Goal: Task Accomplishment & Management: Manage account settings

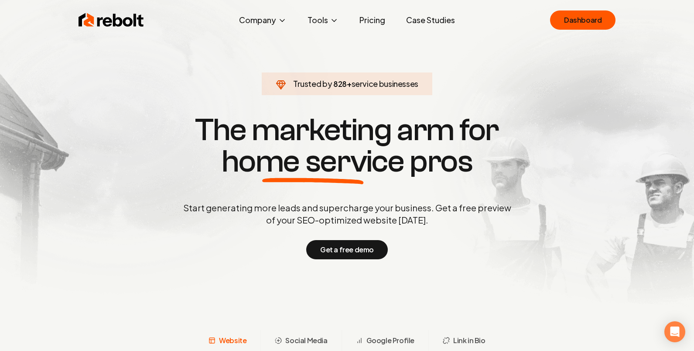
click at [428, 22] on link "Case Studies" at bounding box center [430, 19] width 63 height 17
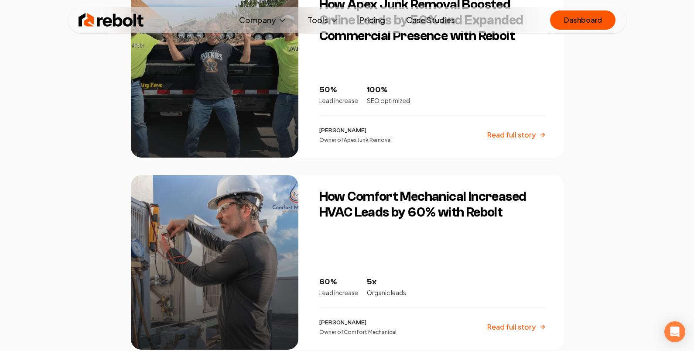
scroll to position [616, 0]
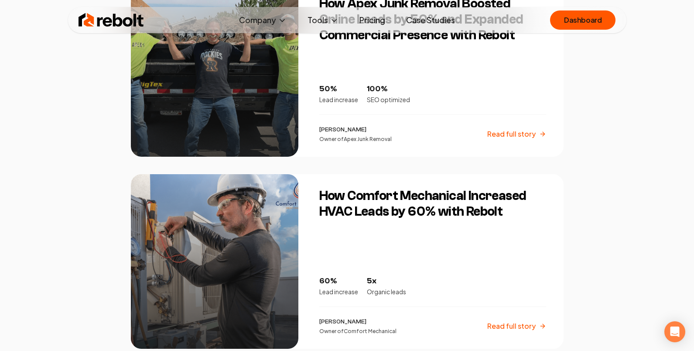
click at [385, 233] on div "How Comfort Mechanical Increased HVAC Leads by 60% with Rebolt 60% Lead increas…" at bounding box center [436, 261] width 255 height 175
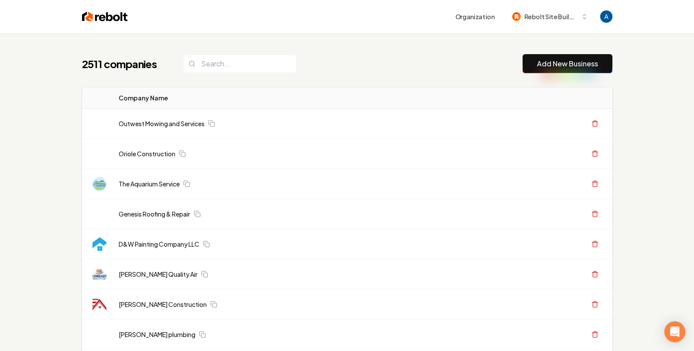
click at [342, 72] on div "2511 companies Add New Business" at bounding box center [347, 63] width 531 height 19
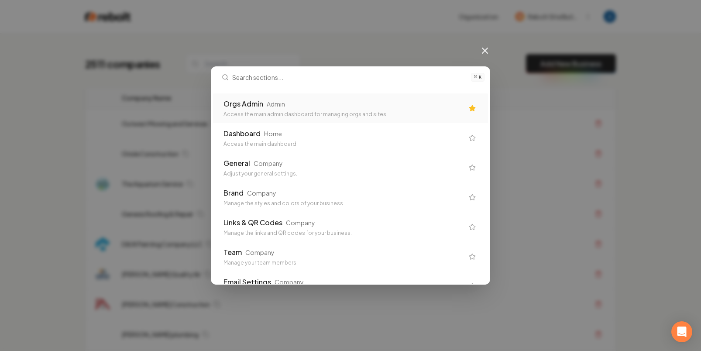
click at [339, 103] on div "Orgs Admin Admin" at bounding box center [343, 104] width 240 height 10
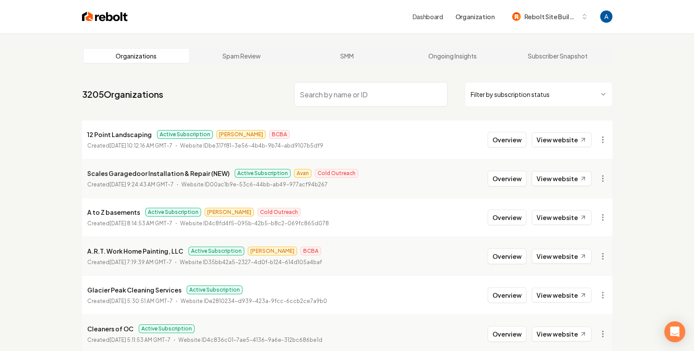
click at [343, 91] on input "search" at bounding box center [371, 94] width 154 height 24
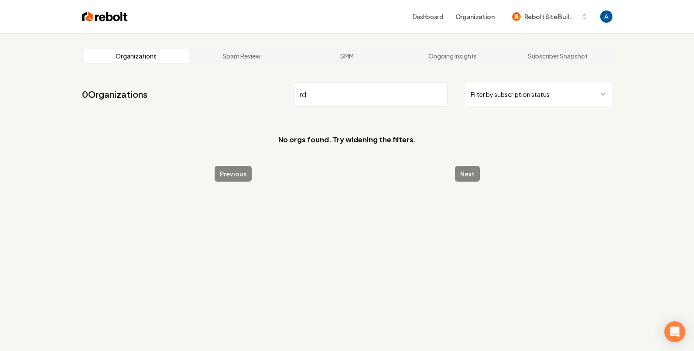
type input "r"
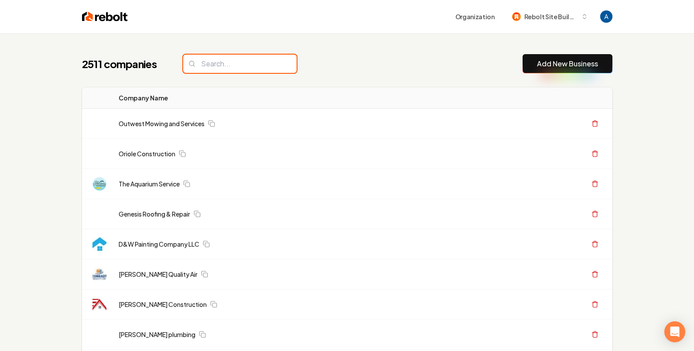
click at [243, 67] on input "search" at bounding box center [239, 64] width 113 height 18
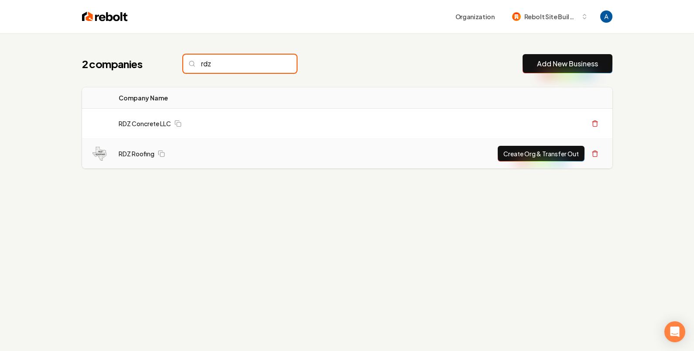
type input "rdz"
click at [544, 159] on button "Create Org & Transfer Out" at bounding box center [541, 154] width 87 height 16
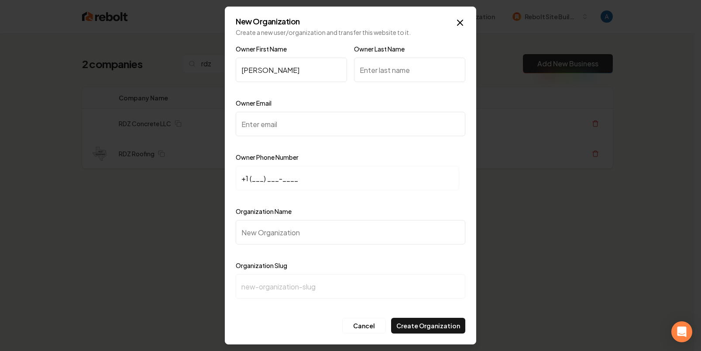
type input "Frank"
click at [419, 76] on input "Owner Last Name" at bounding box center [409, 70] width 111 height 24
type input "Rodriguez"
click at [343, 128] on input "Owner Email" at bounding box center [350, 124] width 229 height 24
click at [299, 121] on input "Owner Email" at bounding box center [350, 124] width 229 height 24
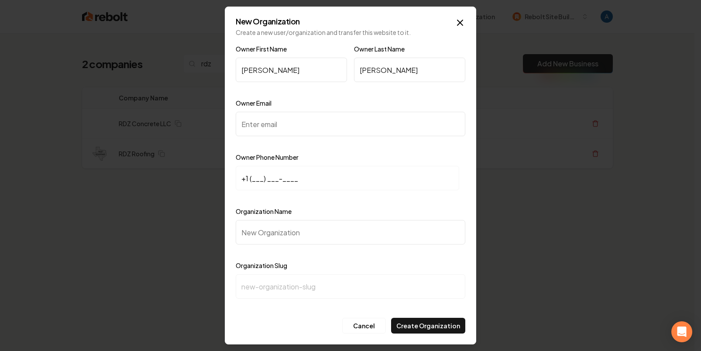
paste input "[PHONE_NUMBER]"
type input "[PHONE_NUMBER]"
click at [253, 179] on input "+1 (___) ___-____" at bounding box center [347, 178] width 223 height 24
drag, startPoint x: 336, startPoint y: 122, endPoint x: 225, endPoint y: 125, distance: 110.4
click at [225, 125] on div "New Organization Create a new user/organization and transfer this website to it…" at bounding box center [350, 176] width 251 height 338
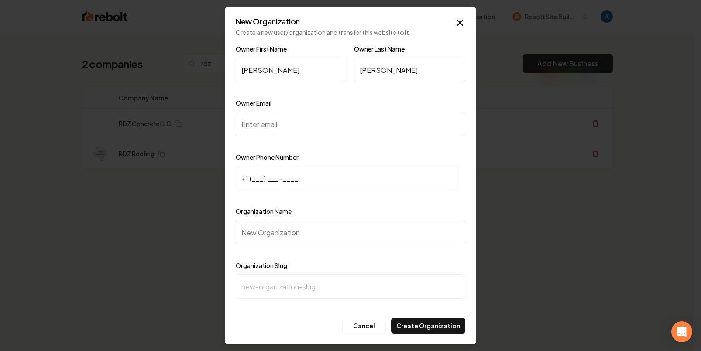
paste input "frank@rdzroofing.com"
type input "frank@rdzroofing.com"
click at [250, 181] on input "+1 (___) ___-____" at bounding box center [347, 178] width 223 height 24
paste input "512) 316-1195"
type input "+1 (512) 316-1195"
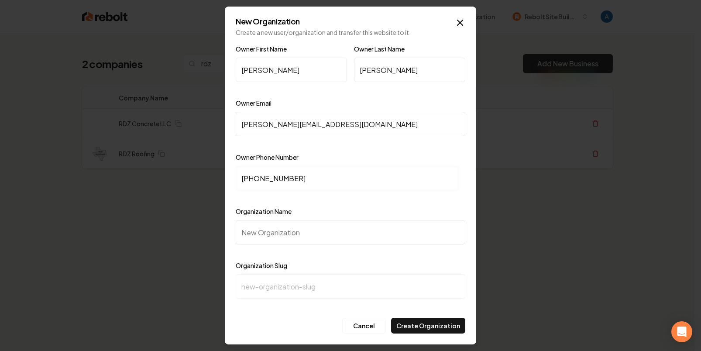
click at [292, 233] on input "Organization Name" at bounding box center [350, 232] width 229 height 24
type input "R"
type input "r"
type input "RD"
type input "rd"
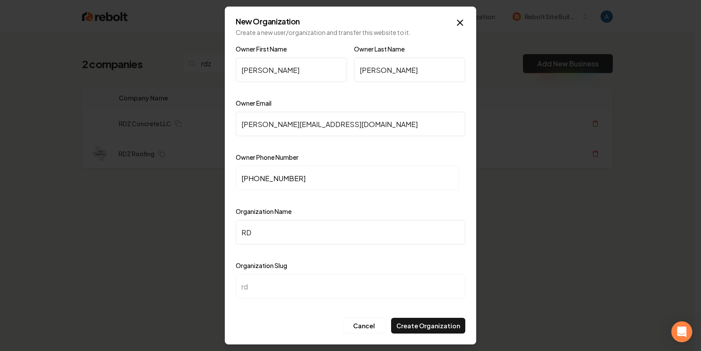
type input "RDZ"
type input "rdz"
type input "RDZ R"
type input "rdz-r"
type input "RDZ Ro"
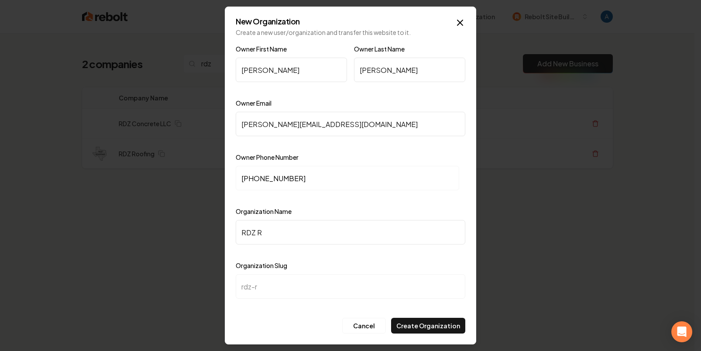
type input "rdz-ro"
type input "RDZ Roo"
type input "rdz-roo"
type input "RDZ Roof"
type input "rdz-roof"
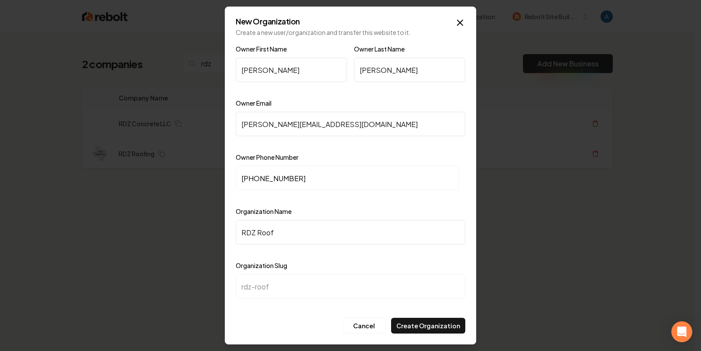
type input "RDZ Roofi"
type input "rdz-roofi"
type input "RDZ Roofin"
type input "rdz-roofin"
type input "RDZ Roofing"
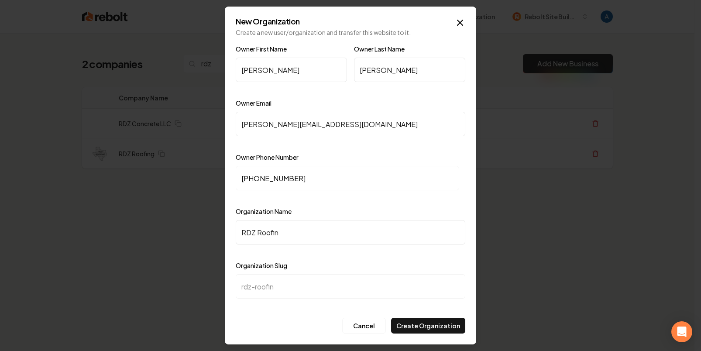
type input "rdz-roofing"
type input "RDZ Roofing"
click at [414, 324] on button "Create Organization" at bounding box center [428, 326] width 74 height 16
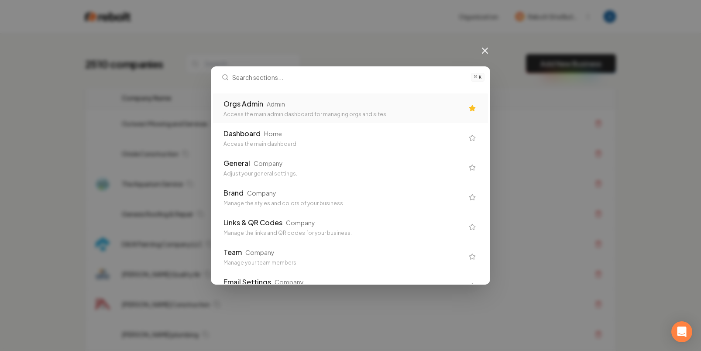
click at [332, 107] on div "Orgs Admin Admin" at bounding box center [343, 104] width 240 height 10
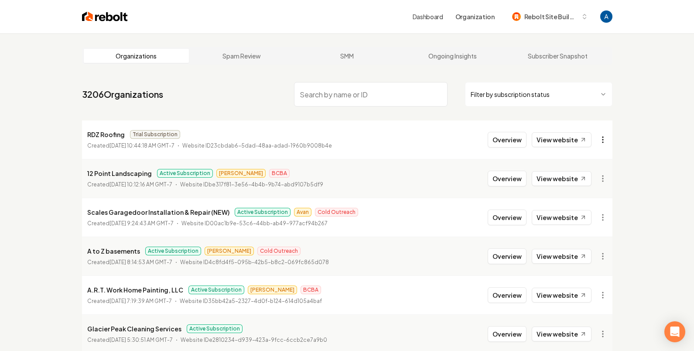
click at [604, 139] on html "Dashboard Organization Rebolt Site Builder Organizations Spam Review SMM Ongoin…" at bounding box center [347, 175] width 694 height 351
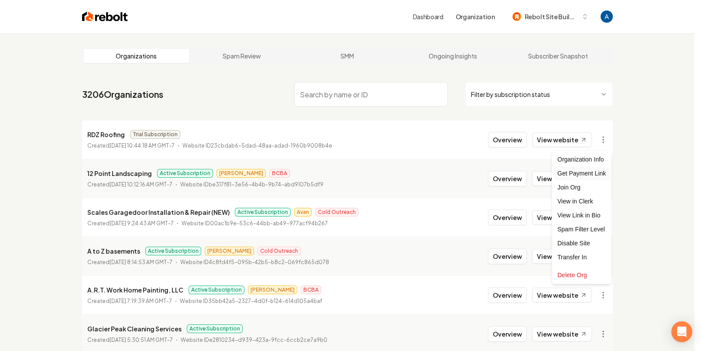
click at [588, 171] on div "Get Payment Link" at bounding box center [581, 173] width 55 height 14
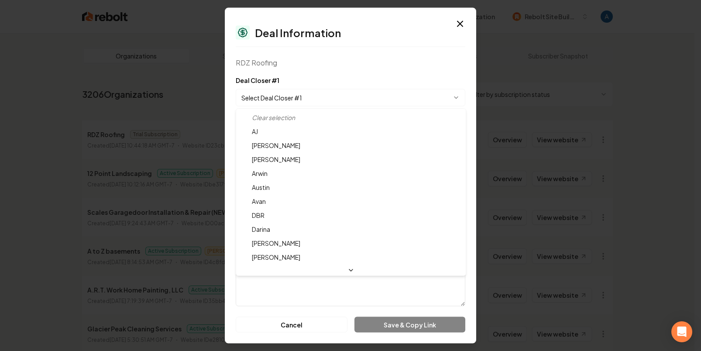
click at [344, 95] on body "Dashboard Organization Rebolt Site Builder Organizations Spam Review SMM Ongoin…" at bounding box center [347, 175] width 694 height 351
select select "**********"
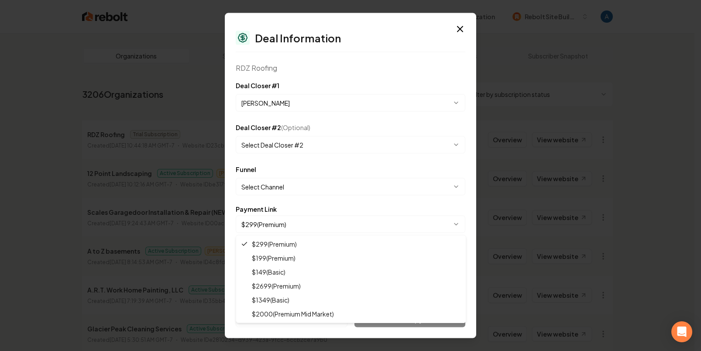
click at [294, 221] on body "Dashboard Organization Rebolt Site Builder Organizations Spam Review SMM Ongoin…" at bounding box center [347, 175] width 694 height 351
select select "**********"
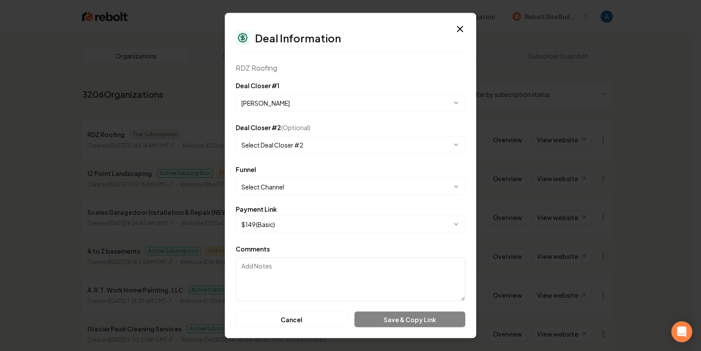
click at [295, 183] on body "Dashboard Organization Rebolt Site Builder Organizations Spam Review SMM Ongoin…" at bounding box center [347, 175] width 694 height 351
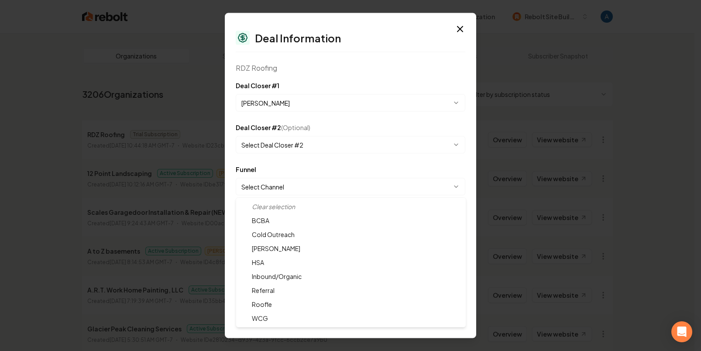
select select "**********"
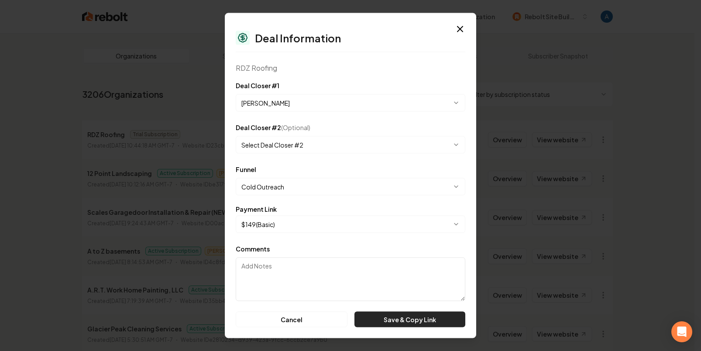
click at [394, 320] on button "Save & Copy Link" at bounding box center [409, 320] width 111 height 16
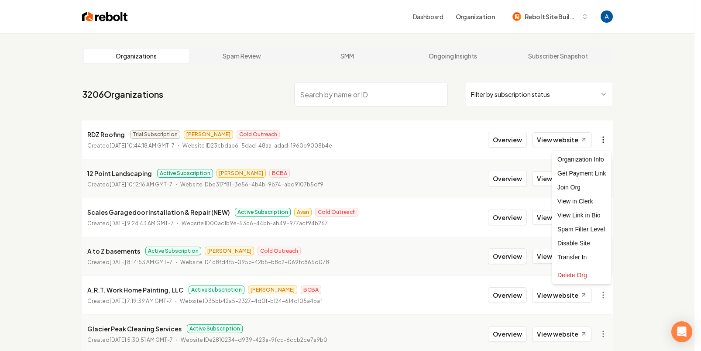
click at [601, 140] on html "Dashboard Organization Rebolt Site Builder Organizations Spam Review SMM Ongoin…" at bounding box center [350, 175] width 701 height 351
click at [585, 175] on div "Get Payment Link" at bounding box center [581, 173] width 55 height 14
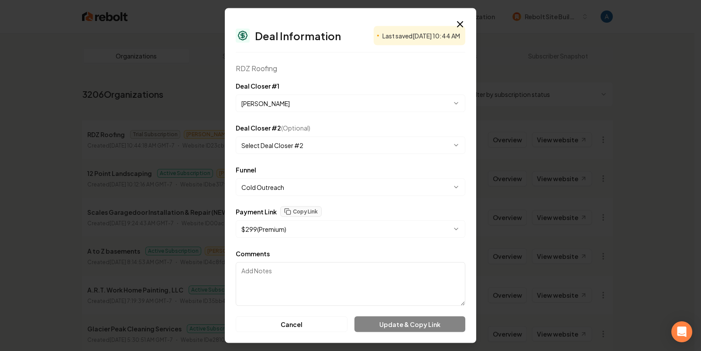
click at [310, 285] on textarea "Comments" at bounding box center [350, 284] width 229 height 44
type textarea "ff"
click at [409, 325] on button "Update & Copy Link" at bounding box center [409, 324] width 111 height 16
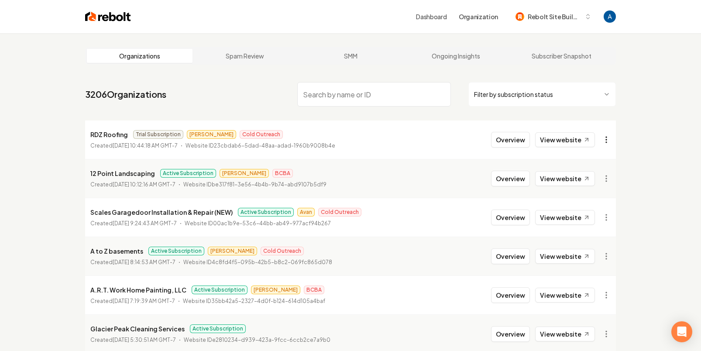
click at [599, 140] on html "Dashboard Organization Rebolt Site Builder Organizations Spam Review SMM Ongoin…" at bounding box center [350, 175] width 701 height 351
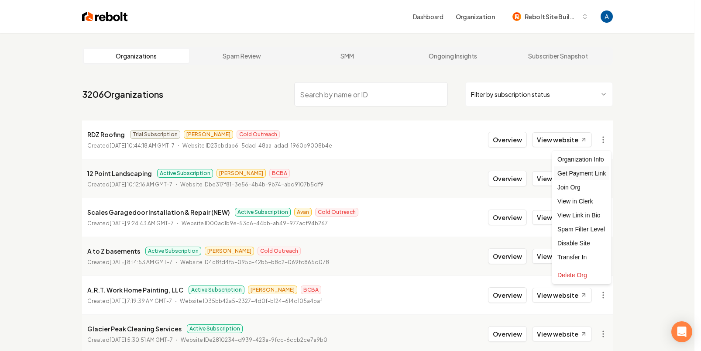
click at [585, 177] on div "Get Payment Link" at bounding box center [581, 173] width 55 height 14
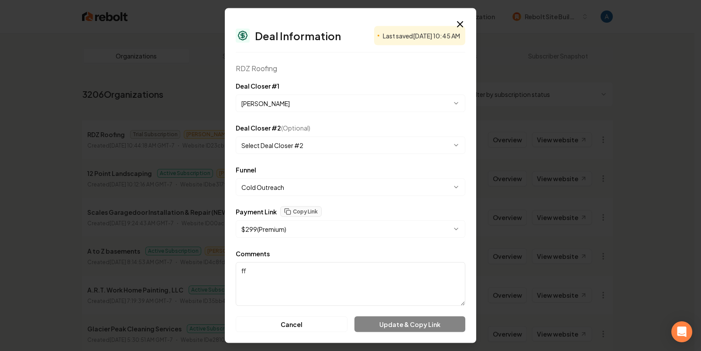
click at [332, 227] on body "Dashboard Organization Rebolt Site Builder Organizations Spam Review SMM Ongoin…" at bounding box center [347, 175] width 694 height 351
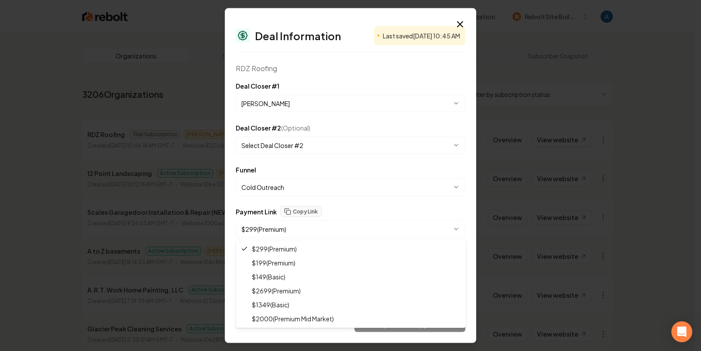
select select "**********"
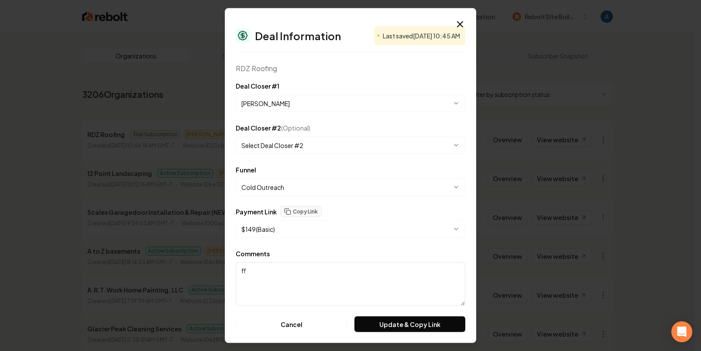
click at [274, 255] on div "Comments ff" at bounding box center [350, 277] width 229 height 58
click at [260, 271] on textarea "ff" at bounding box center [350, 284] width 229 height 44
click at [408, 325] on button "Update & Copy Link" at bounding box center [409, 324] width 111 height 16
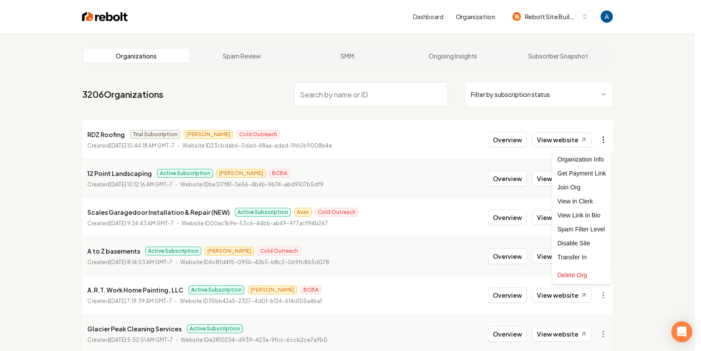
click at [601, 138] on html "Dashboard Organization Rebolt Site Builder Organizations Spam Review SMM Ongoin…" at bounding box center [350, 175] width 701 height 351
click at [587, 172] on div "Get Payment Link" at bounding box center [581, 173] width 55 height 14
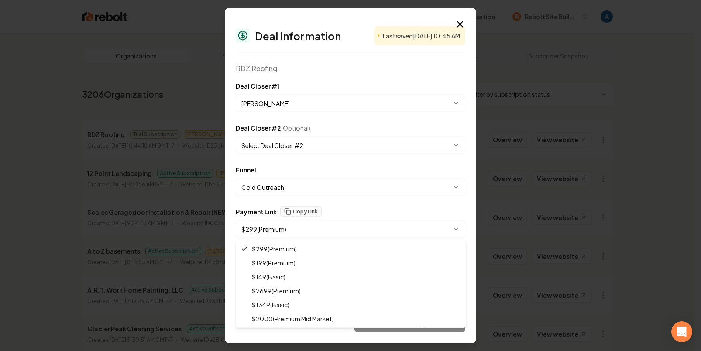
click at [293, 230] on body "Dashboard Organization Rebolt Site Builder Organizations Spam Review SMM Ongoin…" at bounding box center [347, 175] width 694 height 351
select select "**********"
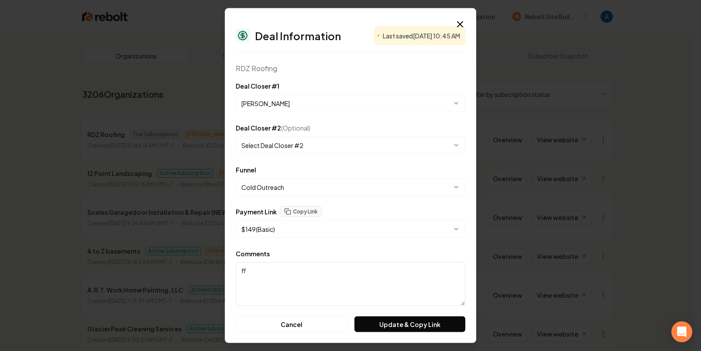
click at [280, 275] on textarea "ff" at bounding box center [350, 284] width 229 height 44
type textarea "f"
click at [383, 323] on button "Update & Copy Link" at bounding box center [409, 324] width 111 height 16
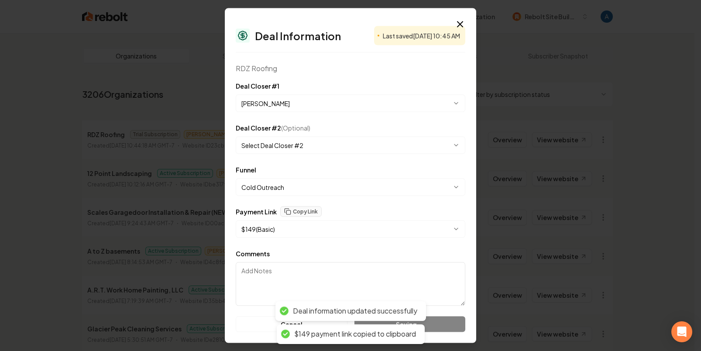
select select "**********"
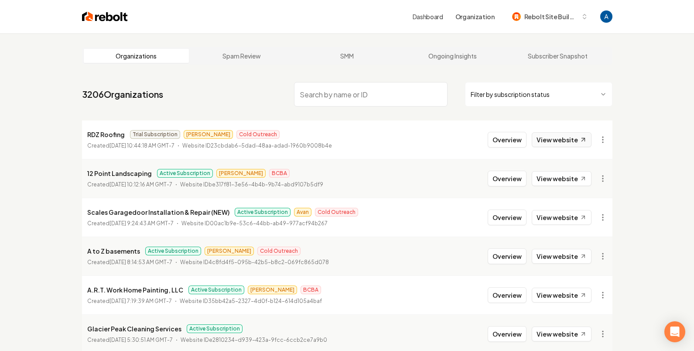
click at [572, 141] on link "View website" at bounding box center [562, 139] width 60 height 15
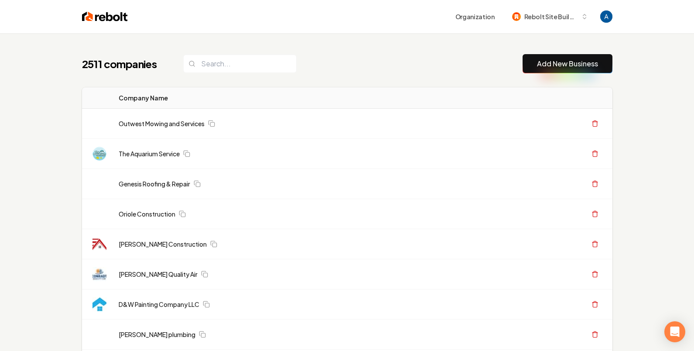
click at [246, 62] on input "search" at bounding box center [239, 64] width 113 height 18
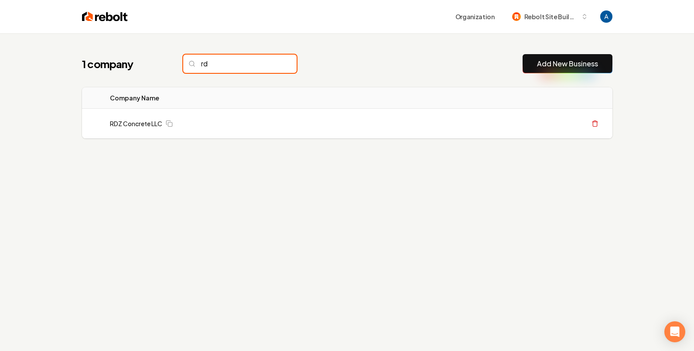
type input "r"
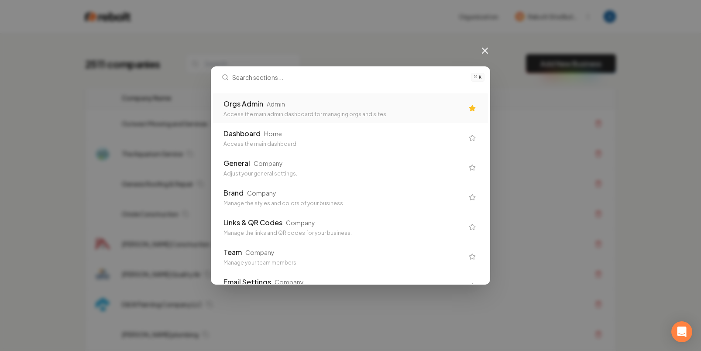
click at [257, 100] on div "Orgs Admin" at bounding box center [243, 104] width 40 height 10
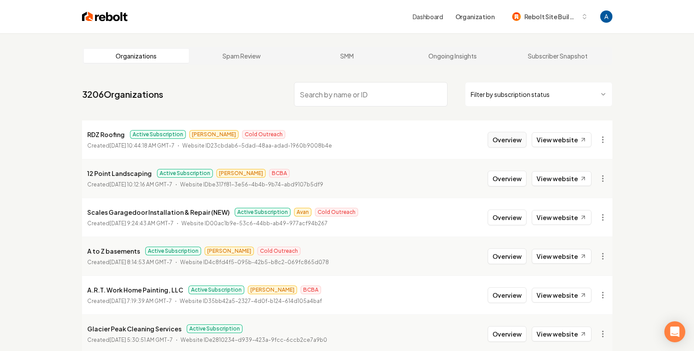
click at [495, 138] on button "Overview" at bounding box center [507, 140] width 39 height 16
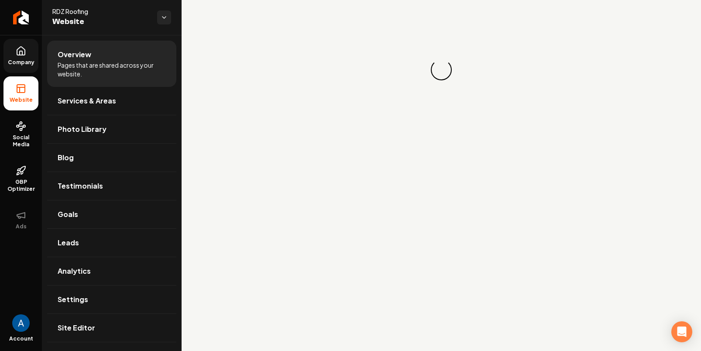
click at [16, 65] on span "Company" at bounding box center [21, 62] width 34 height 7
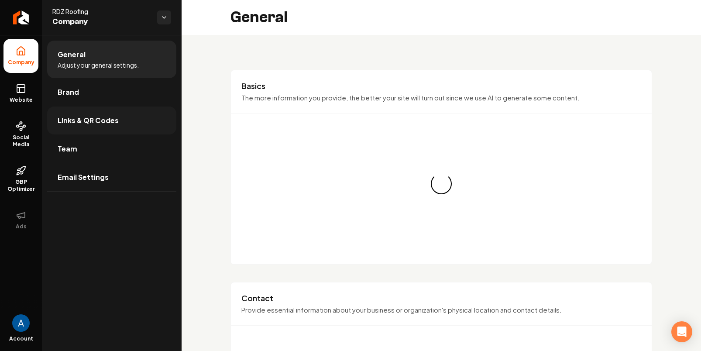
click at [92, 116] on span "Links & QR Codes" at bounding box center [88, 120] width 61 height 10
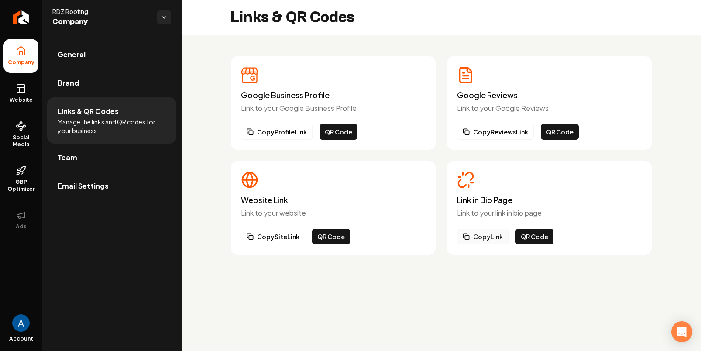
click at [485, 241] on button "Copy Link" at bounding box center [482, 237] width 51 height 16
click at [525, 237] on button "QR Code" at bounding box center [534, 237] width 38 height 16
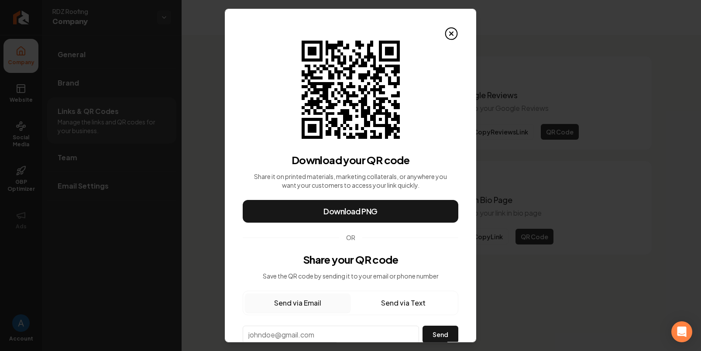
click at [405, 301] on button "Send via Text" at bounding box center [403, 302] width 106 height 19
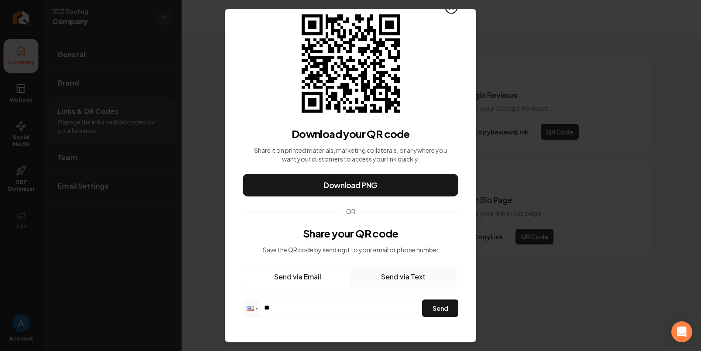
scroll to position [29, 0]
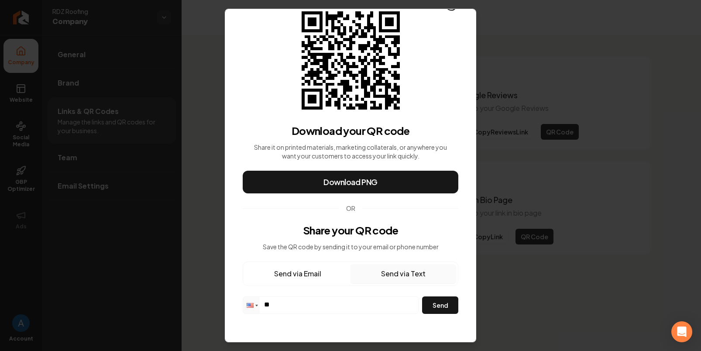
click at [308, 304] on input "**" at bounding box center [330, 304] width 175 height 15
paste input "**********"
type input "**********"
click at [430, 307] on button "Send" at bounding box center [440, 304] width 36 height 17
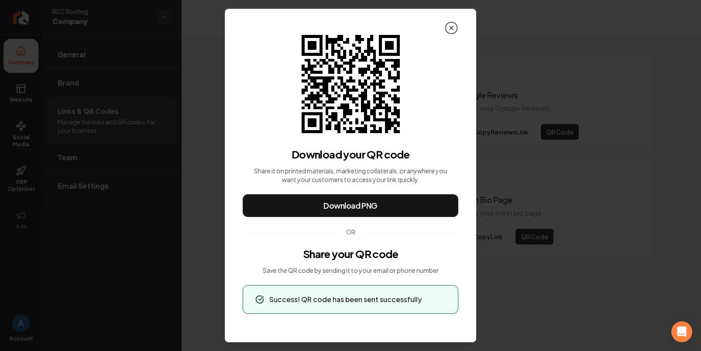
click at [448, 31] on icon at bounding box center [451, 28] width 14 height 14
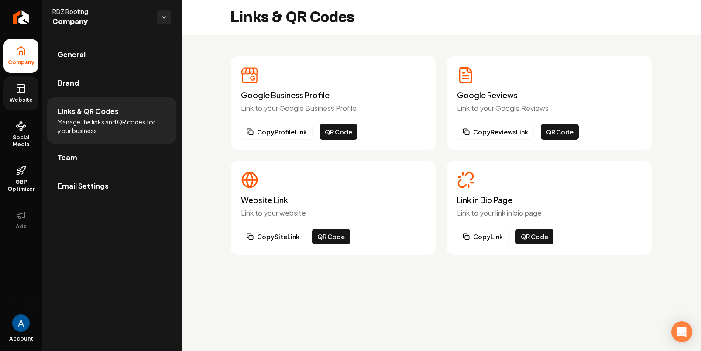
click at [19, 99] on span "Website" at bounding box center [21, 99] width 30 height 7
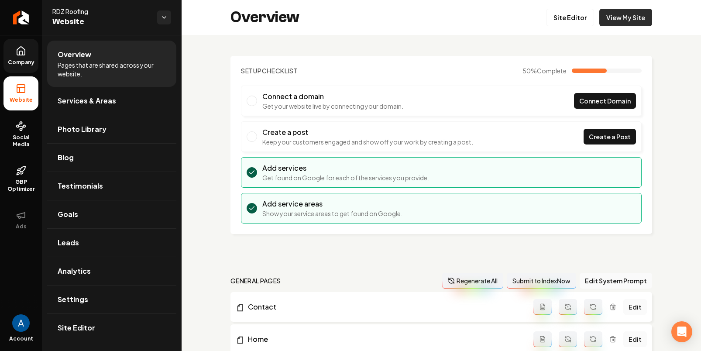
click at [631, 16] on link "View My Site" at bounding box center [625, 17] width 53 height 17
click at [79, 106] on span "Services & Areas" at bounding box center [87, 101] width 58 height 10
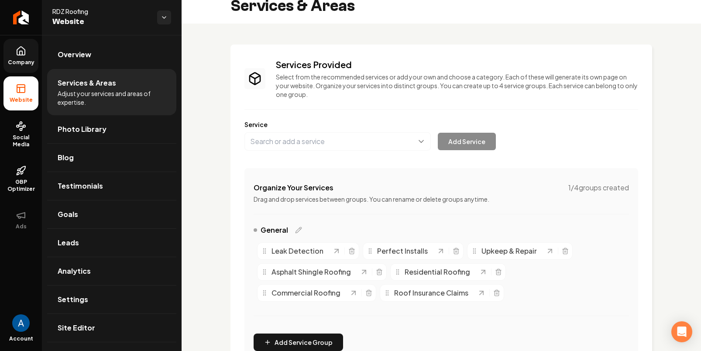
scroll to position [13, 0]
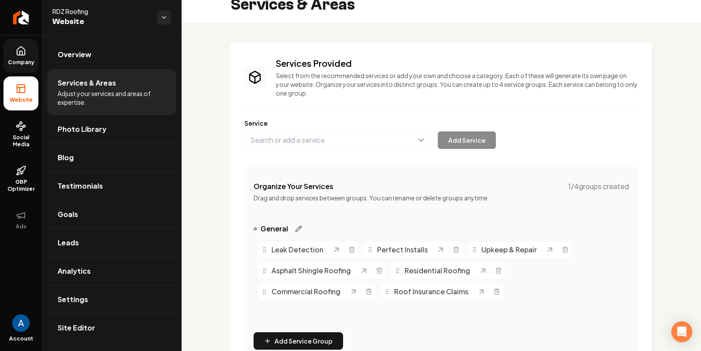
click at [295, 231] on icon "Main content area" at bounding box center [298, 228] width 7 height 7
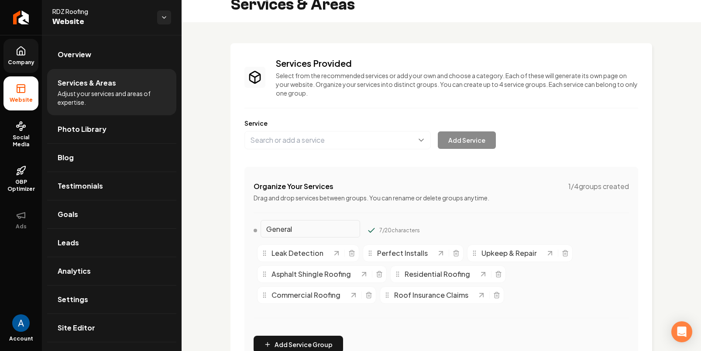
click at [309, 233] on input "General" at bounding box center [309, 228] width 99 height 17
click at [397, 212] on div "Main content area" at bounding box center [440, 212] width 375 height 0
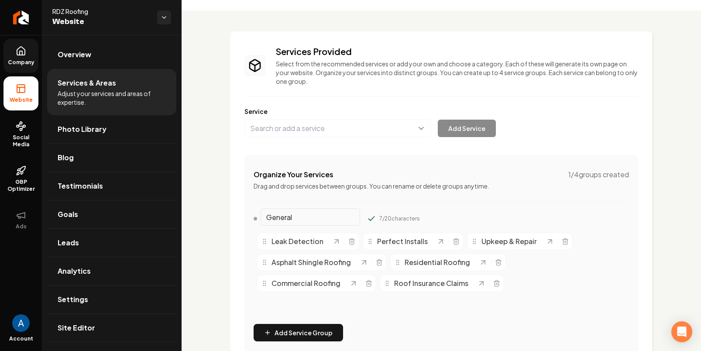
scroll to position [78, 0]
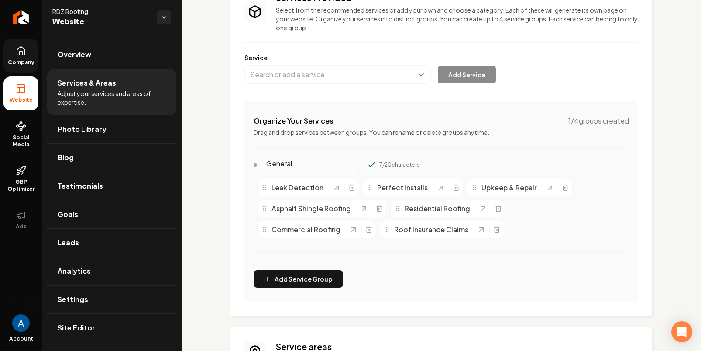
click at [318, 165] on input "General" at bounding box center [309, 162] width 99 height 17
type input "G"
click at [324, 281] on button "Add Service Group" at bounding box center [297, 278] width 89 height 17
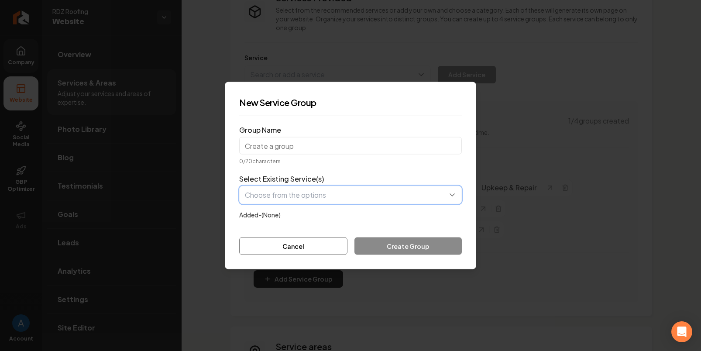
click at [317, 195] on button "button" at bounding box center [350, 195] width 223 height 18
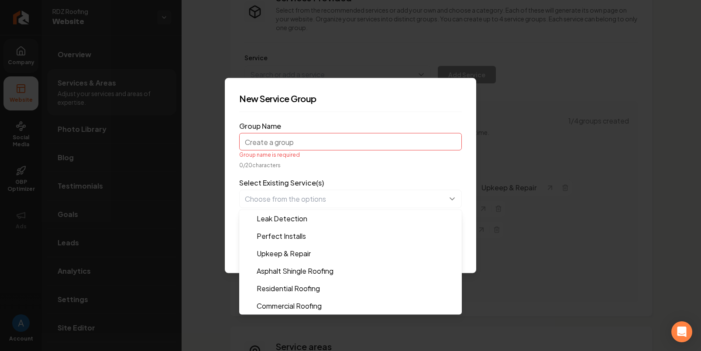
click at [307, 135] on form "Group Name Group name is required 0 / 20 characters Select Existing Service(s) …" at bounding box center [350, 189] width 223 height 140
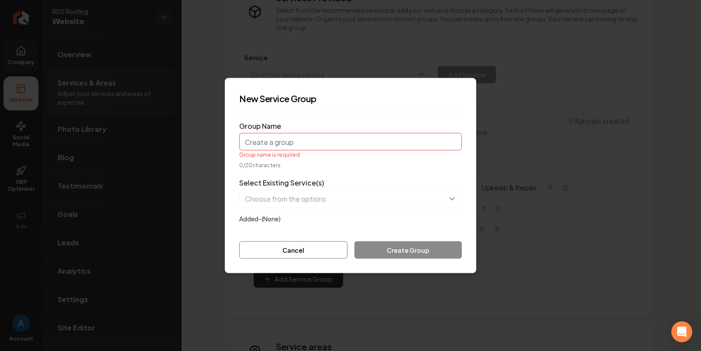
click at [300, 143] on input "Group Name" at bounding box center [350, 141] width 223 height 17
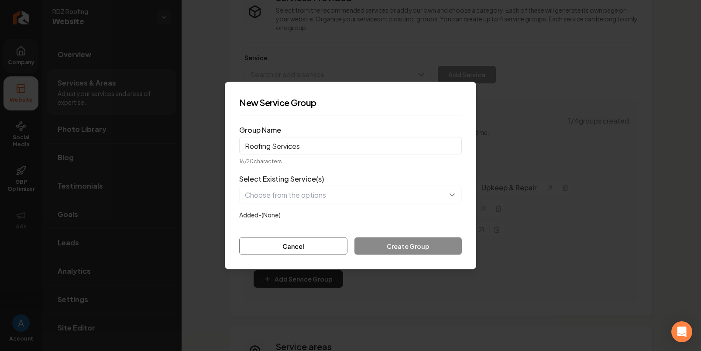
type input "Roofing Services"
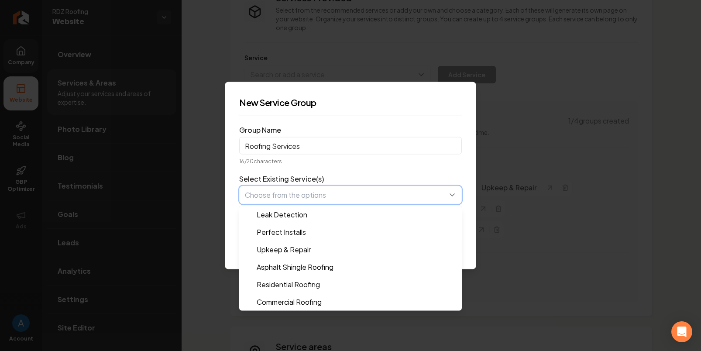
click at [319, 200] on button "button" at bounding box center [350, 195] width 223 height 18
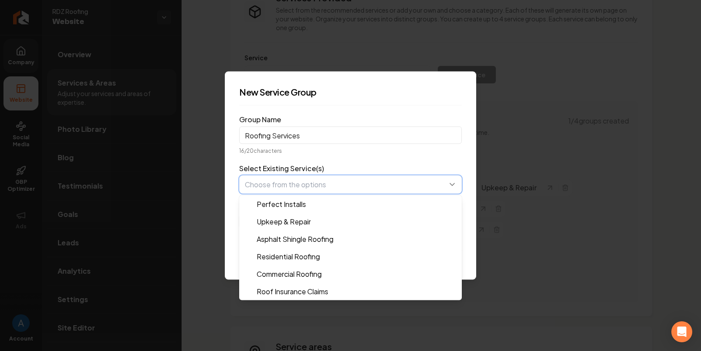
click at [341, 190] on button "button" at bounding box center [350, 184] width 223 height 18
drag, startPoint x: 489, startPoint y: 219, endPoint x: 482, endPoint y: 218, distance: 7.6
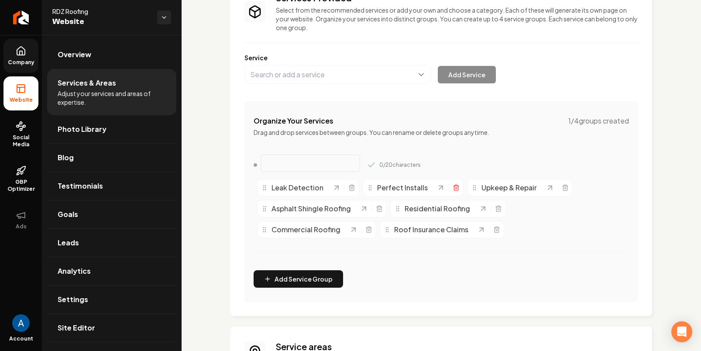
click at [452, 187] on icon "Main content area" at bounding box center [455, 187] width 7 height 7
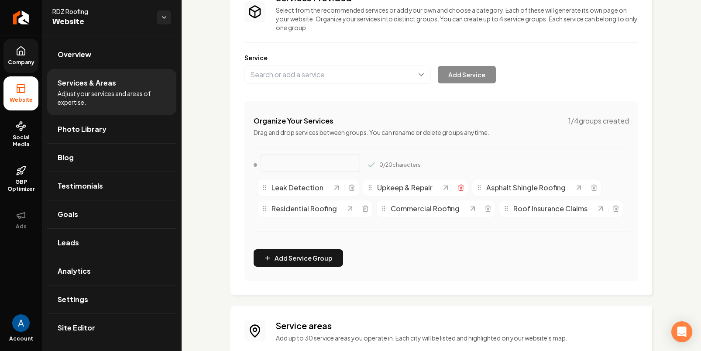
click at [461, 185] on icon "Main content area" at bounding box center [460, 185] width 2 height 1
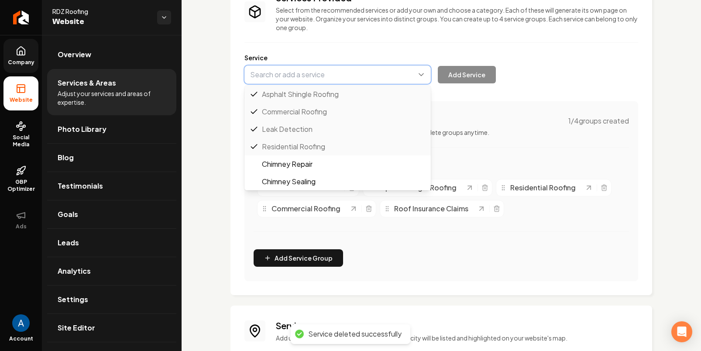
click at [305, 75] on button "Main content area" at bounding box center [337, 74] width 186 height 18
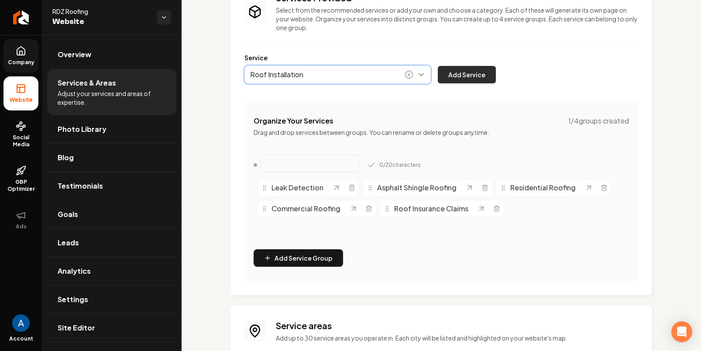
type input "Roof Installation"
click at [468, 79] on button "Add Service" at bounding box center [467, 74] width 58 height 17
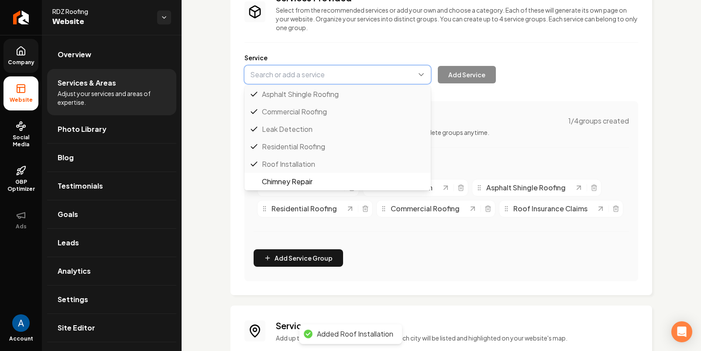
click at [322, 78] on button "Main content area" at bounding box center [337, 74] width 186 height 18
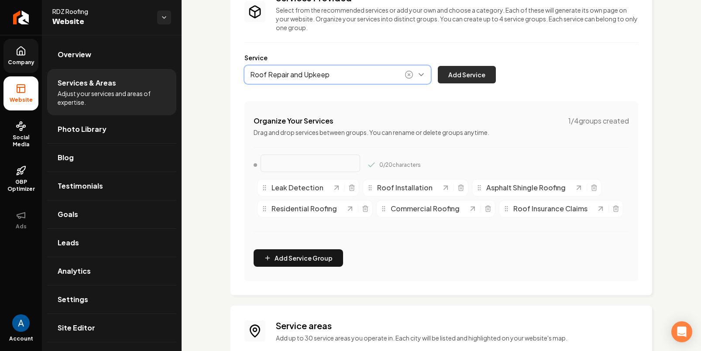
type input "Roof Repair and Upkeep"
click at [458, 74] on button "Add Service" at bounding box center [467, 74] width 58 height 17
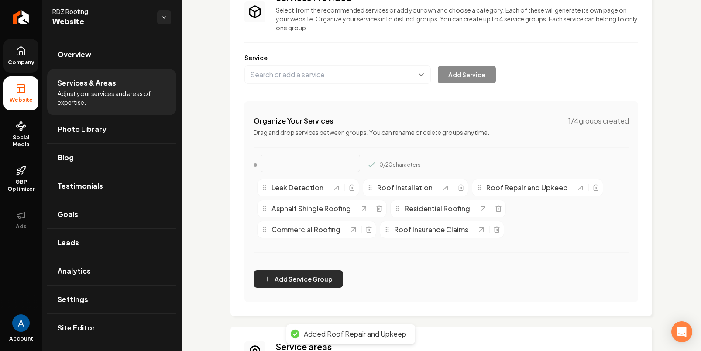
click at [320, 282] on button "Add Service Group" at bounding box center [297, 278] width 89 height 17
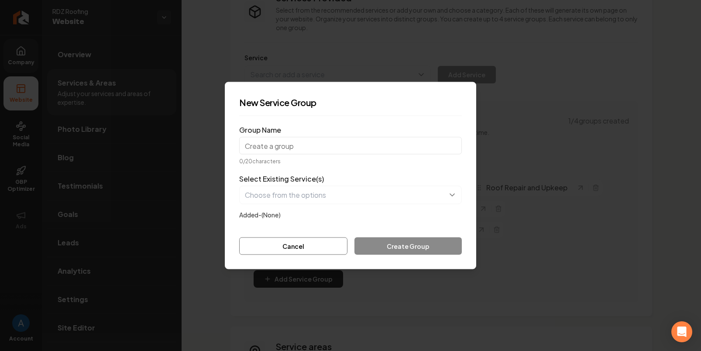
click at [296, 149] on input "Group Name" at bounding box center [350, 145] width 223 height 17
type input "Roofing Services"
click at [306, 195] on button "button" at bounding box center [350, 195] width 223 height 18
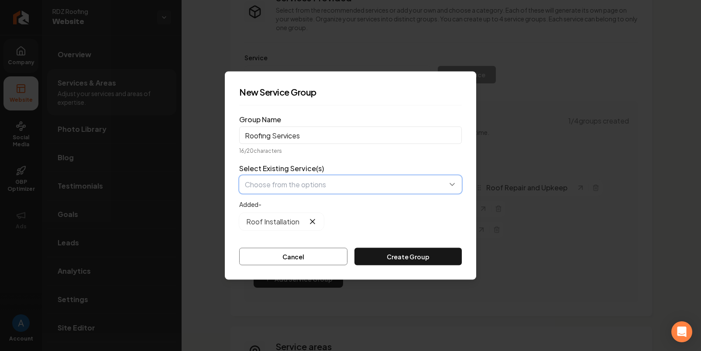
click at [330, 185] on button "button" at bounding box center [350, 184] width 223 height 18
click at [322, 185] on button "button" at bounding box center [350, 184] width 223 height 18
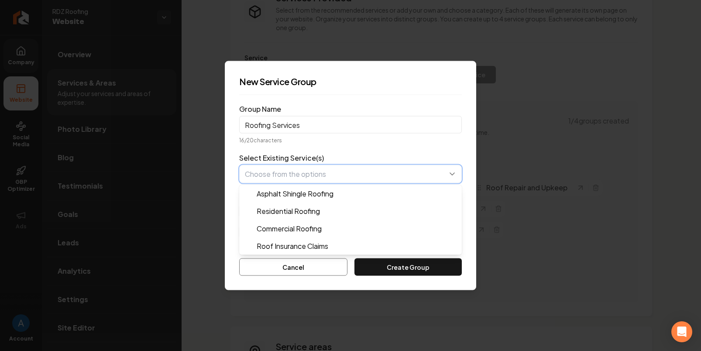
click at [322, 176] on button "button" at bounding box center [350, 174] width 223 height 18
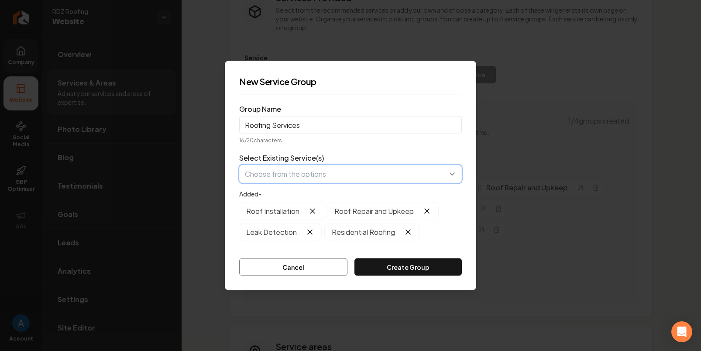
click at [345, 175] on button "button" at bounding box center [350, 174] width 223 height 18
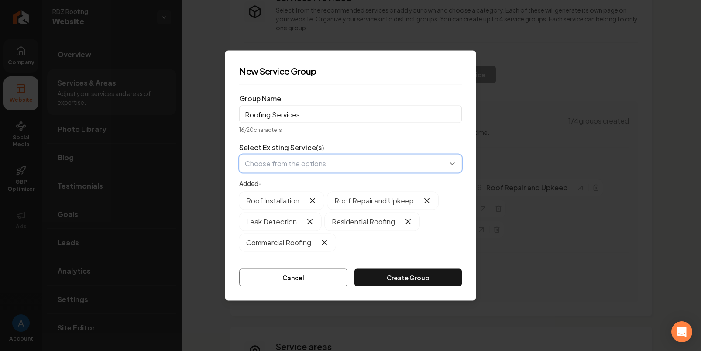
click at [320, 168] on button "button" at bounding box center [350, 163] width 223 height 18
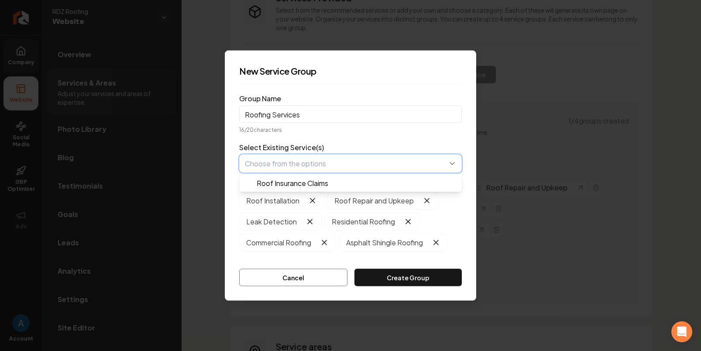
click at [316, 165] on button "button" at bounding box center [350, 163] width 223 height 18
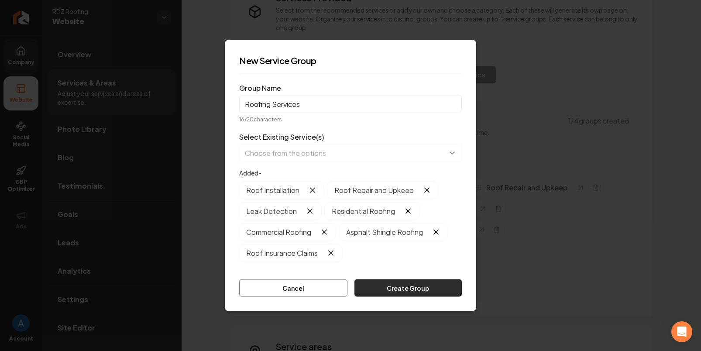
click at [388, 290] on button "Create Group" at bounding box center [407, 287] width 107 height 17
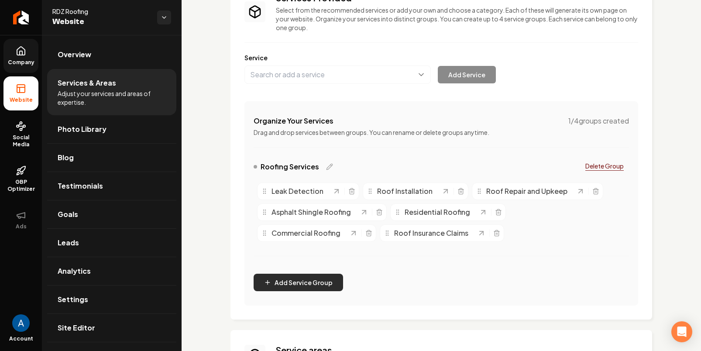
click at [319, 281] on button "Add Service Group" at bounding box center [297, 282] width 89 height 17
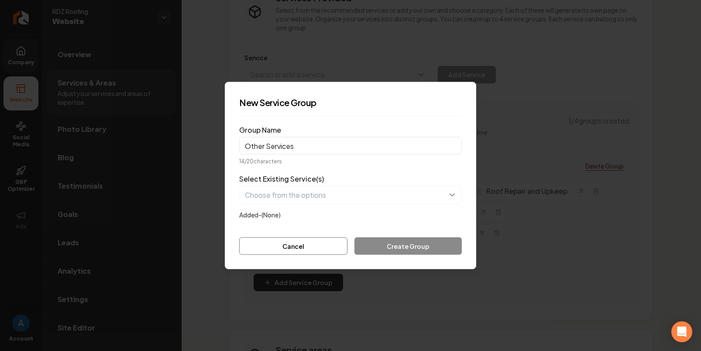
type input "Other Services"
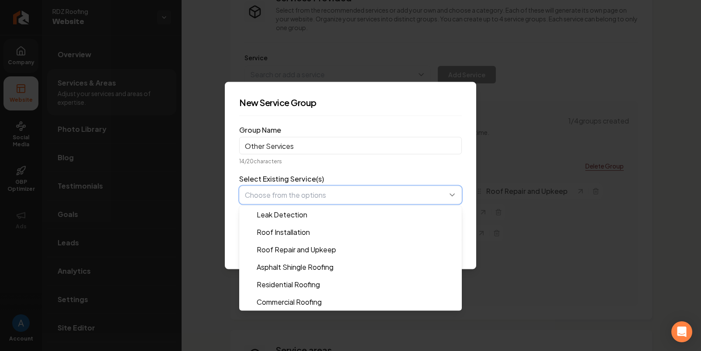
click at [299, 193] on button "button" at bounding box center [350, 195] width 223 height 18
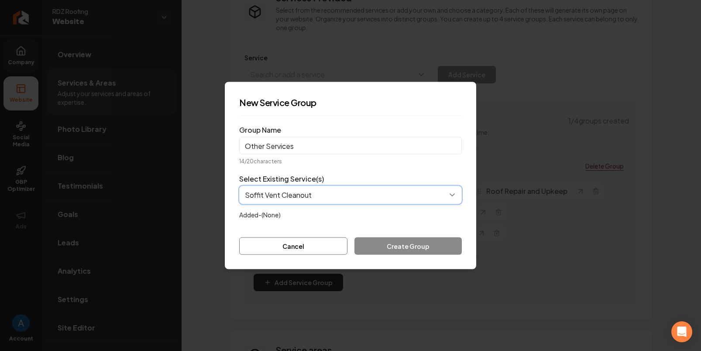
type input "Soffit Vent Cleanout"
click at [379, 225] on form "Group Name Other Services 14 / 20 characters Select Existing Service(s) Added- …" at bounding box center [350, 189] width 223 height 132
click at [329, 242] on button "Cancel" at bounding box center [293, 245] width 108 height 17
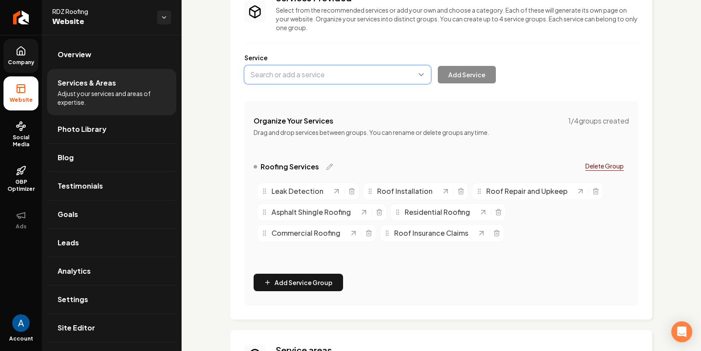
click at [304, 73] on button "Main content area" at bounding box center [337, 74] width 186 height 18
type input "Soffit Vent Cleanout"
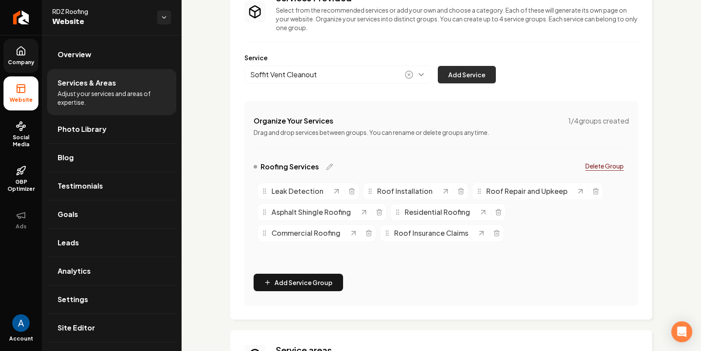
click at [460, 79] on button "Add Service" at bounding box center [467, 74] width 58 height 17
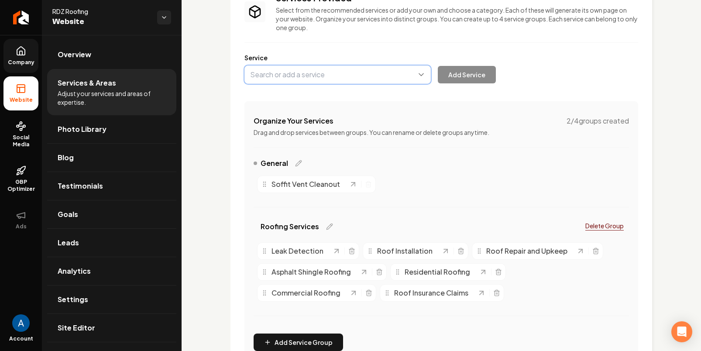
click at [289, 77] on button "Main content area" at bounding box center [337, 74] width 186 height 18
type input "Solar Panel Cleaning"
click at [462, 76] on button "Add Service" at bounding box center [467, 74] width 58 height 17
click at [329, 78] on button "Main content area" at bounding box center [337, 74] width 186 height 18
type input "Siding & Gutters"
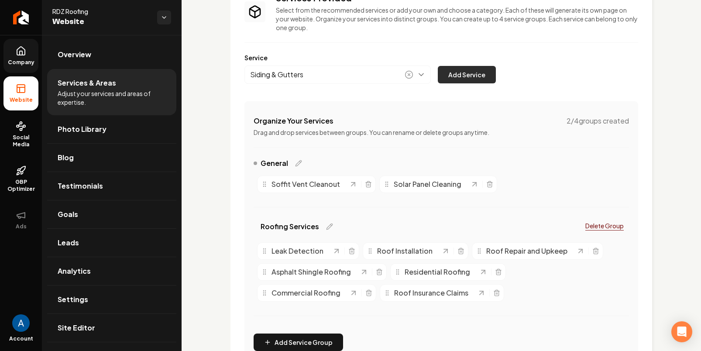
click at [450, 77] on button "Add Service" at bounding box center [467, 74] width 58 height 17
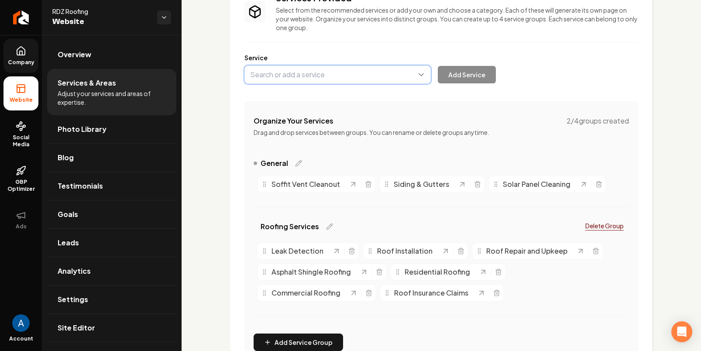
click at [294, 75] on button "Main content area" at bounding box center [337, 74] width 186 height 18
type input "Attic Ventilation Services"
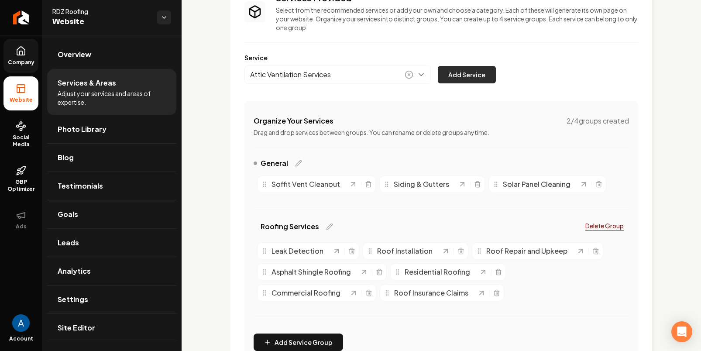
click at [462, 70] on button "Add Service" at bounding box center [467, 74] width 58 height 17
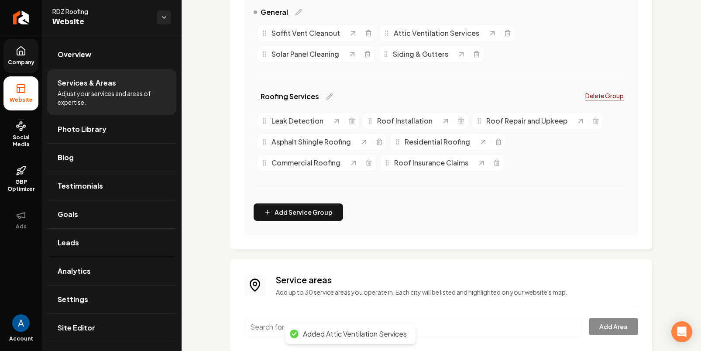
scroll to position [247, 0]
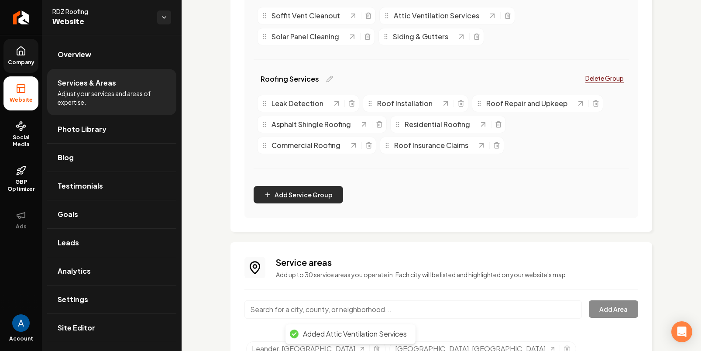
click at [287, 199] on button "Add Service Group" at bounding box center [297, 194] width 89 height 17
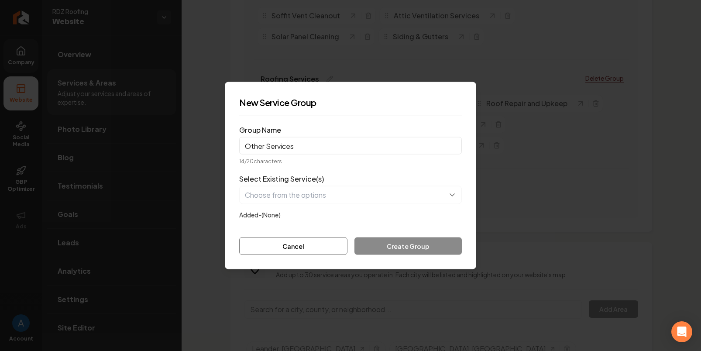
type input "Other Services"
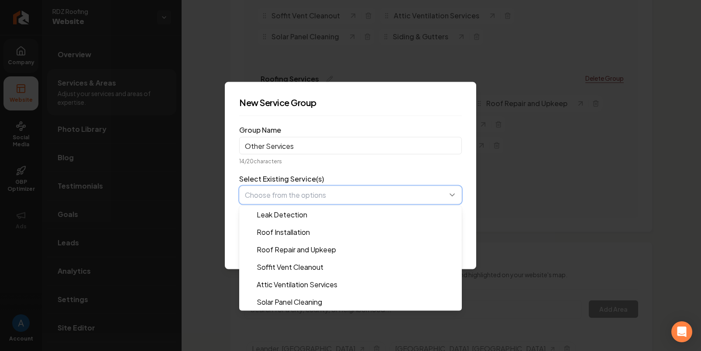
click at [270, 193] on button "button" at bounding box center [350, 195] width 223 height 18
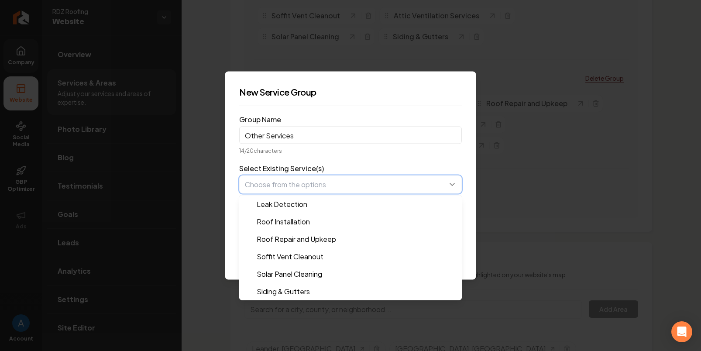
click at [332, 184] on button "button" at bounding box center [350, 184] width 223 height 18
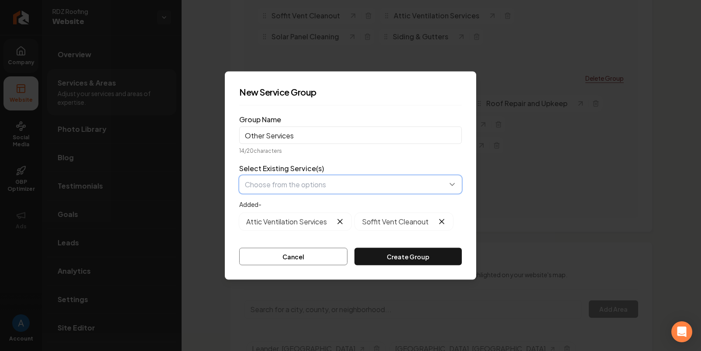
click at [326, 186] on button "button" at bounding box center [350, 184] width 223 height 18
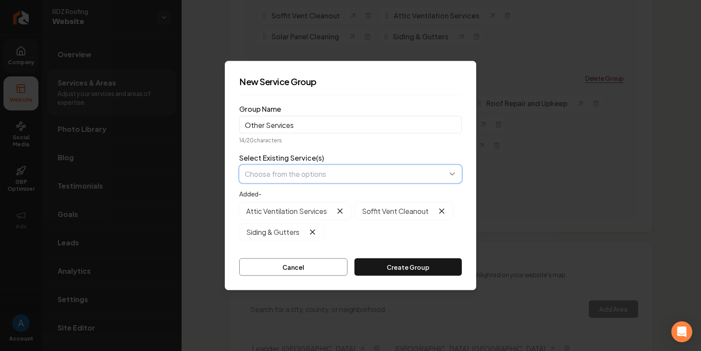
click at [323, 180] on button "button" at bounding box center [350, 174] width 223 height 18
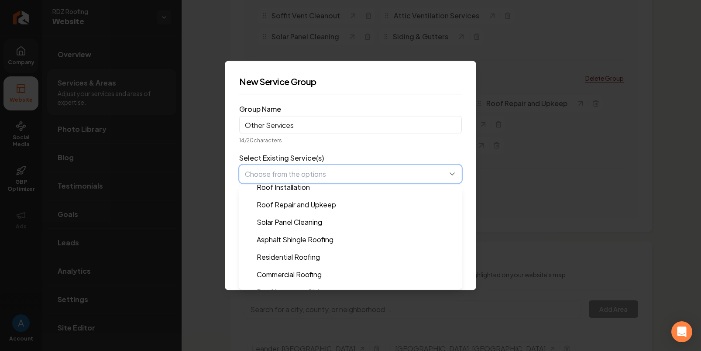
scroll to position [35, 0]
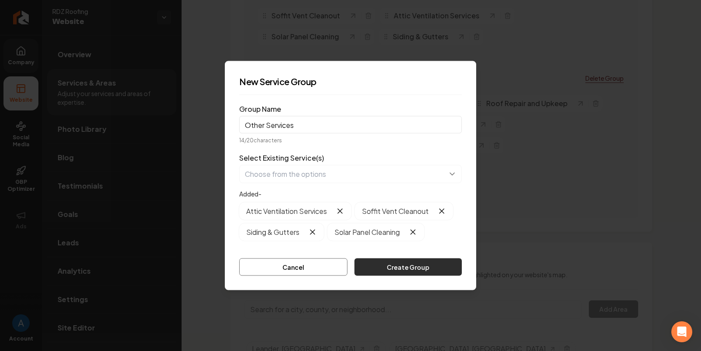
click at [381, 269] on button "Create Group" at bounding box center [407, 266] width 107 height 17
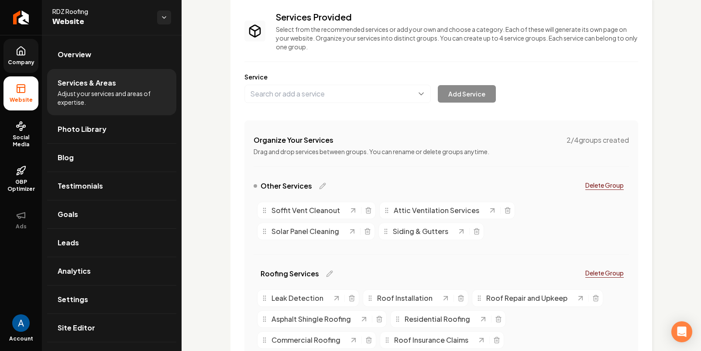
scroll to position [62, 0]
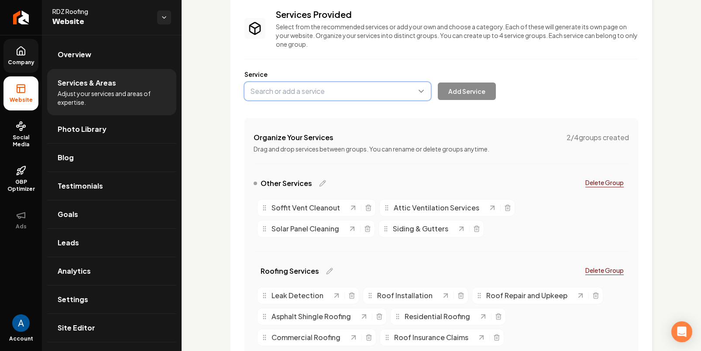
click at [311, 96] on button "Main content area" at bounding box center [337, 91] width 186 height 18
drag, startPoint x: 292, startPoint y: 125, endPoint x: 296, endPoint y: 122, distance: 4.6
type input "Metal Roofing"
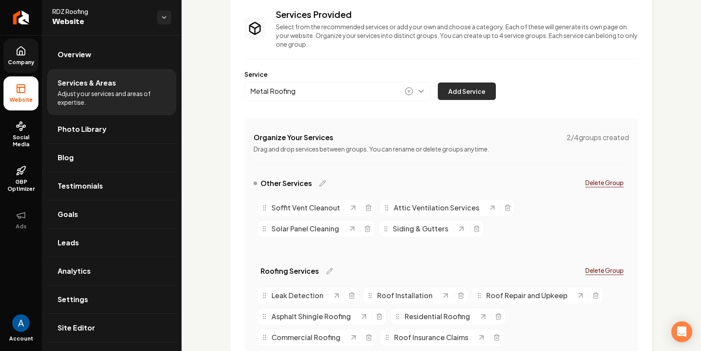
click at [459, 95] on button "Add Service" at bounding box center [467, 90] width 58 height 17
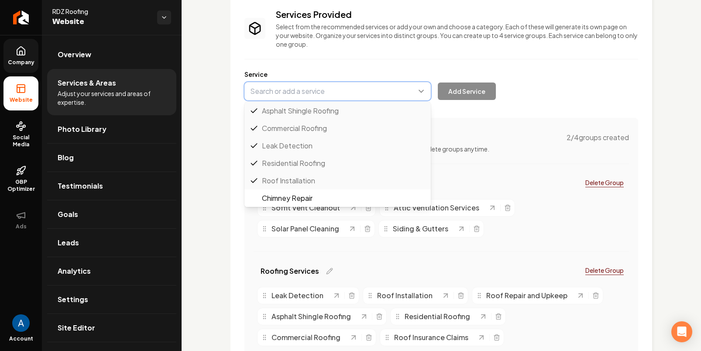
click at [322, 96] on button "Main content area" at bounding box center [337, 91] width 186 height 18
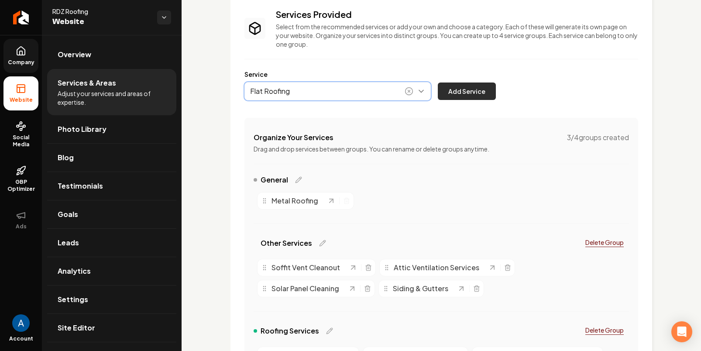
type input "Flat Roofing"
click at [455, 92] on button "Add Service" at bounding box center [467, 90] width 58 height 17
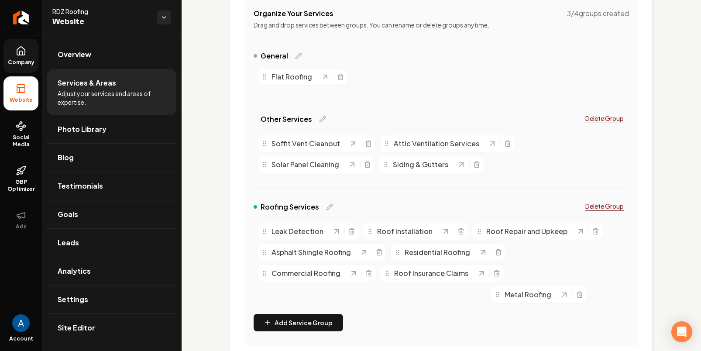
scroll to position [209, 0]
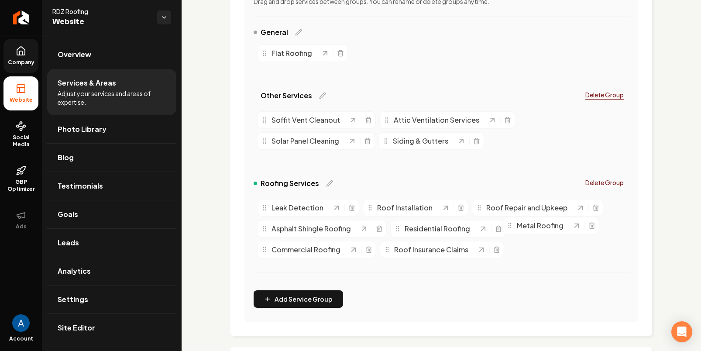
drag, startPoint x: 380, startPoint y: 118, endPoint x: 534, endPoint y: 229, distance: 190.4
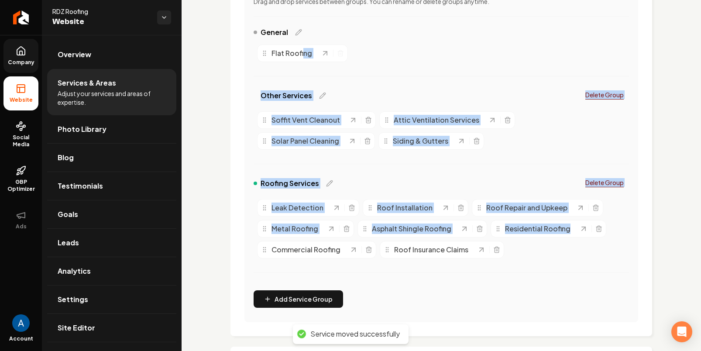
drag, startPoint x: 303, startPoint y: 54, endPoint x: 539, endPoint y: 237, distance: 298.9
click at [541, 239] on div "General Flat Roofing Other Services Delete Group Soffit Vent Cleanout Attic Ven…" at bounding box center [440, 155] width 375 height 256
click at [514, 168] on div "Other Services Delete Group Soffit Vent Cleanout Attic Ventilation Services Sol…" at bounding box center [440, 131] width 375 height 88
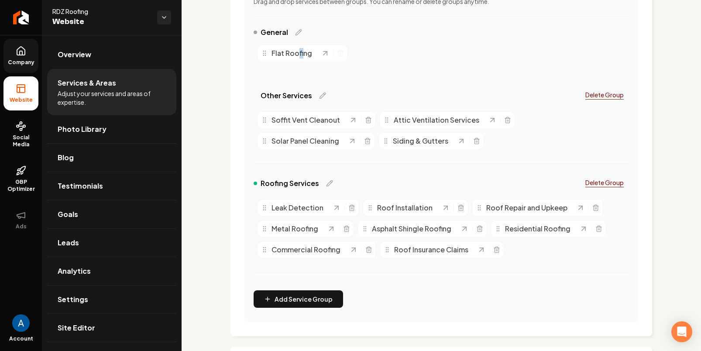
drag, startPoint x: 298, startPoint y: 54, endPoint x: 305, endPoint y: 58, distance: 8.0
click at [304, 58] on span "Flat Roofing" at bounding box center [291, 53] width 41 height 10
click at [360, 73] on div "General Flat Roofing" at bounding box center [440, 57] width 375 height 60
click at [302, 55] on span "Flat Roofing" at bounding box center [291, 53] width 41 height 10
click at [336, 61] on div "Flat Roofing" at bounding box center [302, 53] width 91 height 17
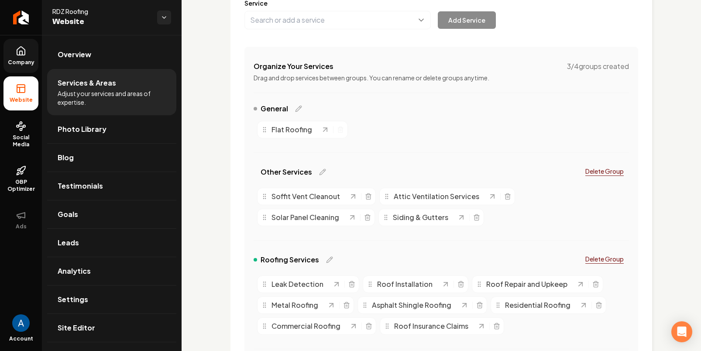
scroll to position [125, 0]
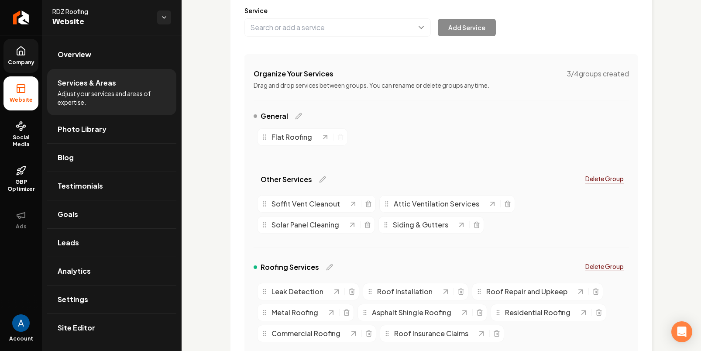
click at [375, 106] on div "Organize Your Services 3 / 4 groups created Drag and drop services between grou…" at bounding box center [441, 230] width 394 height 352
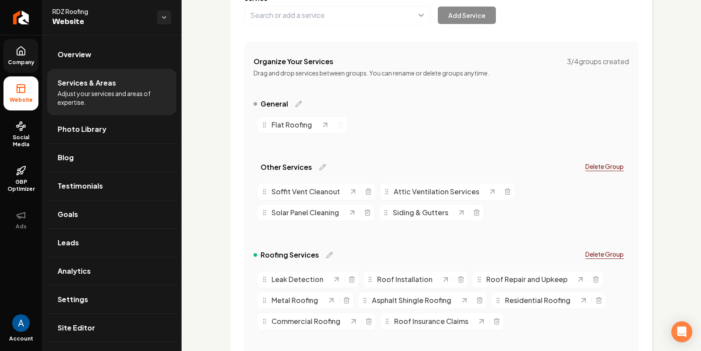
scroll to position [283, 0]
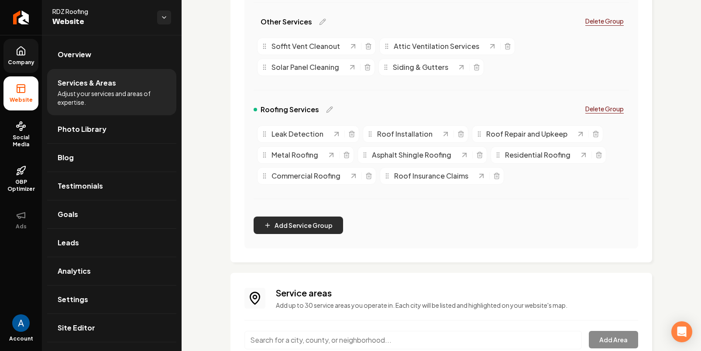
click at [291, 219] on button "Add Service Group" at bounding box center [297, 224] width 89 height 17
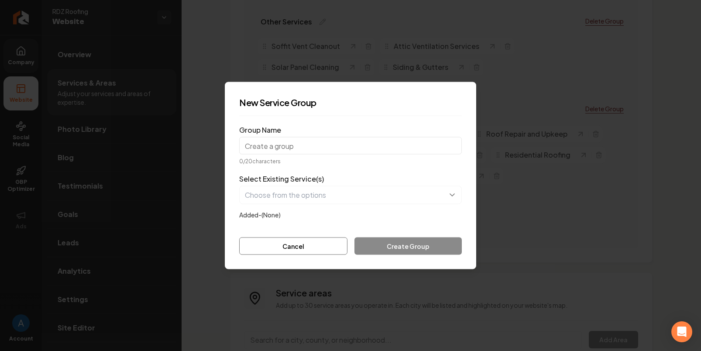
click at [294, 150] on input "Group Name" at bounding box center [350, 145] width 223 height 17
click at [296, 144] on input "Group Name" at bounding box center [350, 145] width 223 height 17
click at [290, 150] on input "Group Name" at bounding box center [350, 145] width 223 height 17
click at [278, 194] on button "button" at bounding box center [350, 195] width 223 height 18
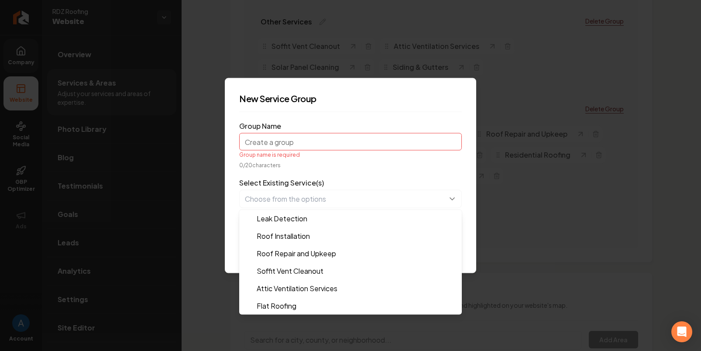
click at [314, 169] on form "Group Name Group name is required 0 / 20 characters Select Existing Service(s) …" at bounding box center [350, 189] width 223 height 140
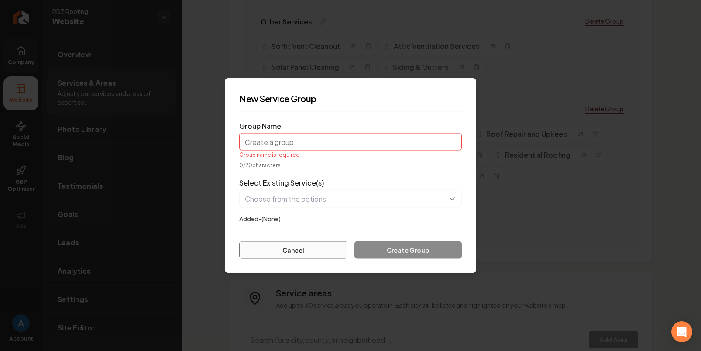
click at [289, 246] on button "Cancel" at bounding box center [293, 249] width 108 height 17
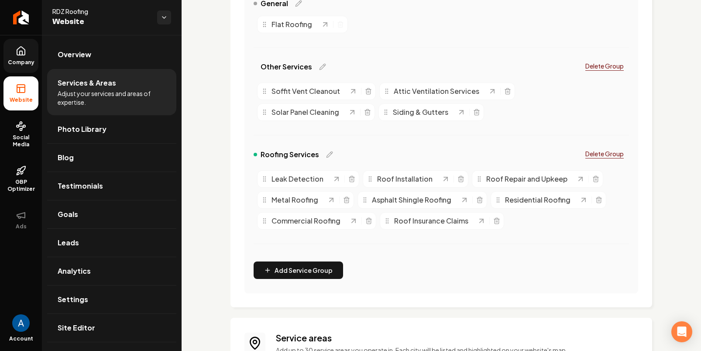
scroll to position [99, 0]
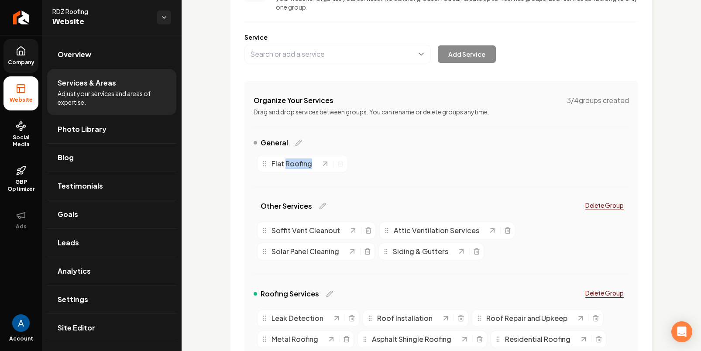
drag, startPoint x: 284, startPoint y: 162, endPoint x: 312, endPoint y: 174, distance: 30.1
click at [312, 174] on div "Flat Roofing" at bounding box center [440, 163] width 375 height 24
click at [301, 173] on div "Flat Roofing" at bounding box center [440, 163] width 375 height 24
drag, startPoint x: 286, startPoint y: 161, endPoint x: 310, endPoint y: 170, distance: 25.5
click at [303, 175] on div "Flat Roofing" at bounding box center [440, 163] width 375 height 24
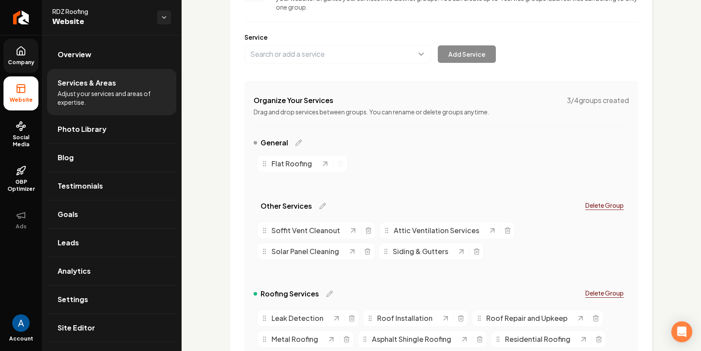
drag, startPoint x: 312, startPoint y: 171, endPoint x: 317, endPoint y: 168, distance: 5.3
click at [312, 171] on div "Flat Roofing" at bounding box center [302, 163] width 91 height 17
drag, startPoint x: 339, startPoint y: 167, endPoint x: 346, endPoint y: 174, distance: 9.3
click at [346, 174] on div "Flat Roofing" at bounding box center [440, 163] width 375 height 24
click at [337, 164] on icon "Main content area" at bounding box center [340, 163] width 7 height 7
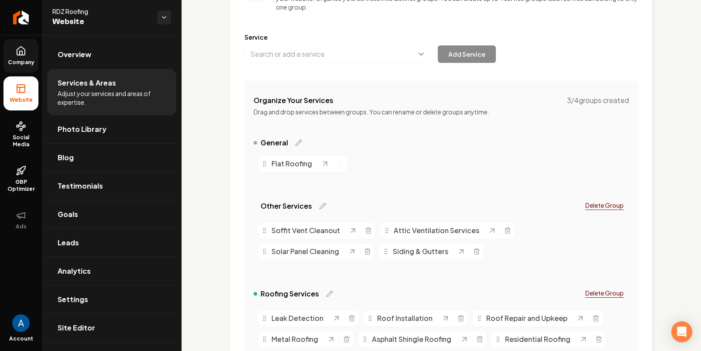
click at [340, 164] on icon "Main content area" at bounding box center [340, 163] width 7 height 7
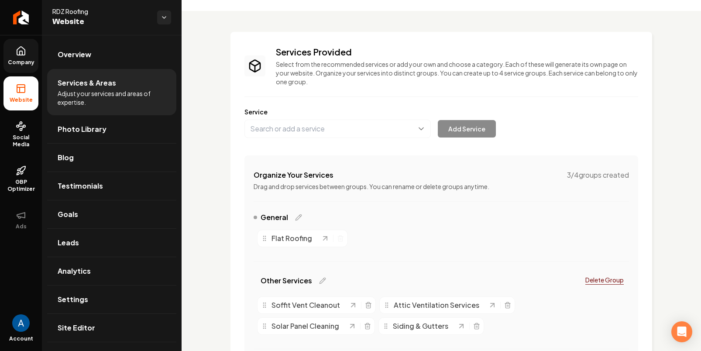
scroll to position [17, 0]
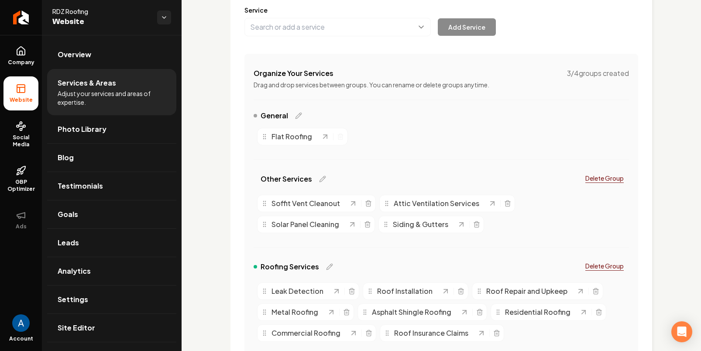
scroll to position [157, 0]
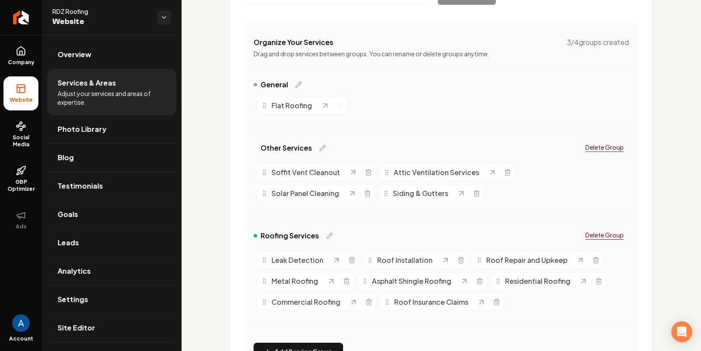
click at [298, 103] on span "Flat Roofing" at bounding box center [291, 105] width 41 height 10
click at [294, 108] on span "Flat Roofing" at bounding box center [291, 105] width 41 height 10
click at [339, 108] on icon "Main content area" at bounding box center [340, 106] width 4 height 5
click at [337, 105] on icon "Main content area" at bounding box center [340, 105] width 7 height 7
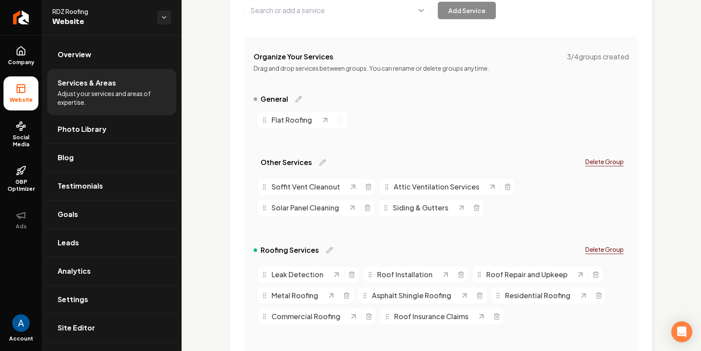
scroll to position [82, 0]
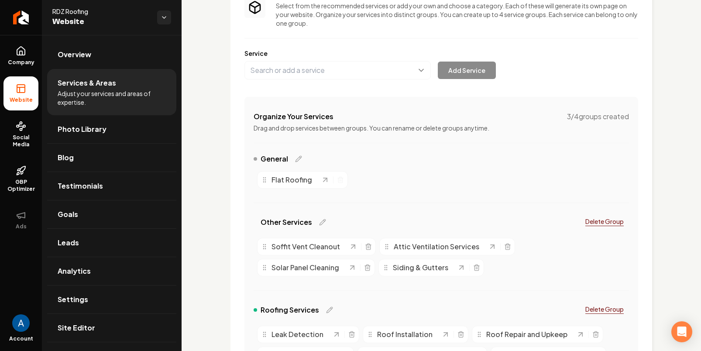
click at [305, 181] on span "Flat Roofing" at bounding box center [291, 180] width 41 height 10
click at [298, 159] on icon "Main content area" at bounding box center [298, 158] width 7 height 7
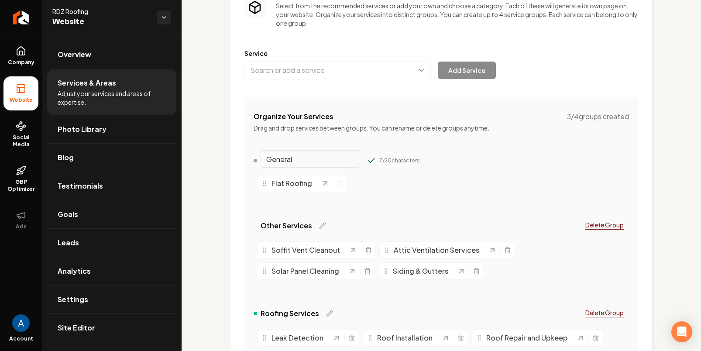
click at [308, 179] on span "Flat Roofing" at bounding box center [291, 183] width 41 height 10
click at [333, 186] on div "Main content area" at bounding box center [333, 183] width 0 height 7
click at [338, 185] on icon "Main content area" at bounding box center [340, 183] width 7 height 7
click at [385, 182] on div "Flat Roofing" at bounding box center [440, 183] width 375 height 24
click at [367, 161] on div "7 / 20 characters" at bounding box center [393, 160] width 53 height 9
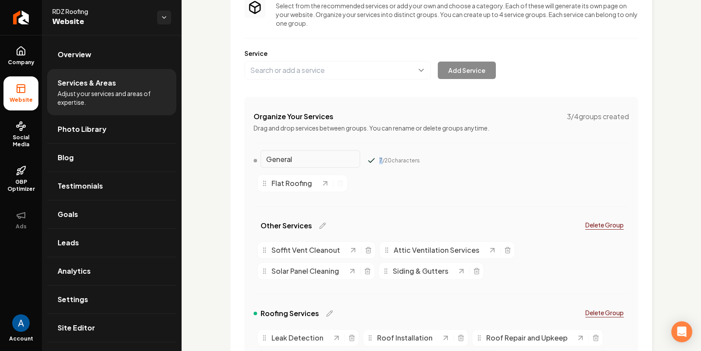
click at [367, 158] on icon "Main content area" at bounding box center [371, 160] width 9 height 9
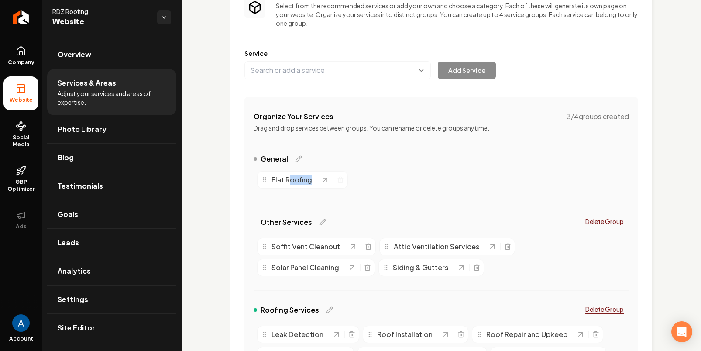
drag, startPoint x: 288, startPoint y: 177, endPoint x: 318, endPoint y: 188, distance: 32.2
click at [318, 188] on div "Flat Roofing" at bounding box center [302, 179] width 91 height 17
click at [312, 186] on div "Flat Roofing" at bounding box center [302, 179] width 91 height 17
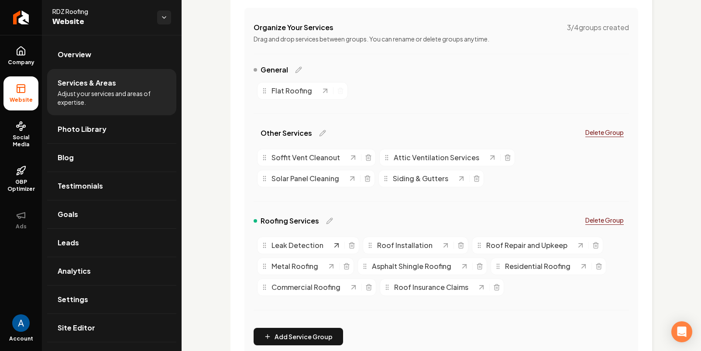
scroll to position [238, 0]
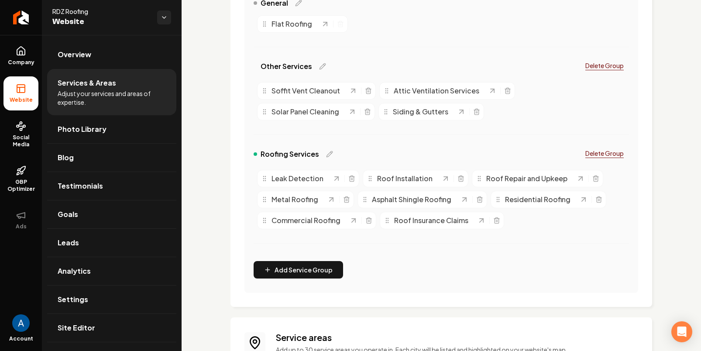
click at [294, 155] on span "Roofing Services" at bounding box center [289, 154] width 58 height 10
click at [326, 154] on icon "Main content area" at bounding box center [329, 154] width 7 height 7
click at [446, 155] on div "Roofing Services 16 / 20 characters Delete Group" at bounding box center [440, 155] width 375 height 21
drag, startPoint x: 424, startPoint y: 158, endPoint x: 417, endPoint y: 154, distance: 7.4
click at [424, 158] on div "Roofing Services 16 / 20 characters Delete Group" at bounding box center [440, 155] width 375 height 21
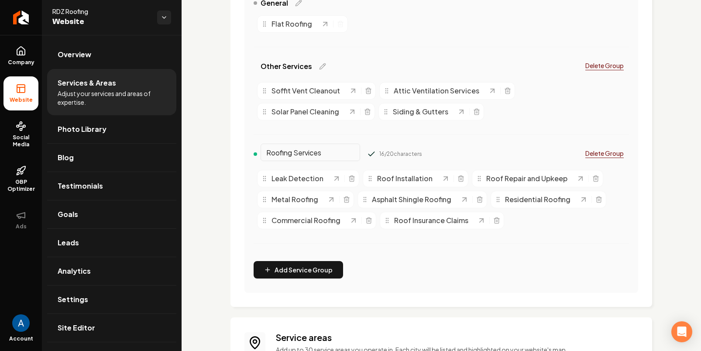
click at [367, 152] on icon "Main content area" at bounding box center [371, 154] width 9 height 9
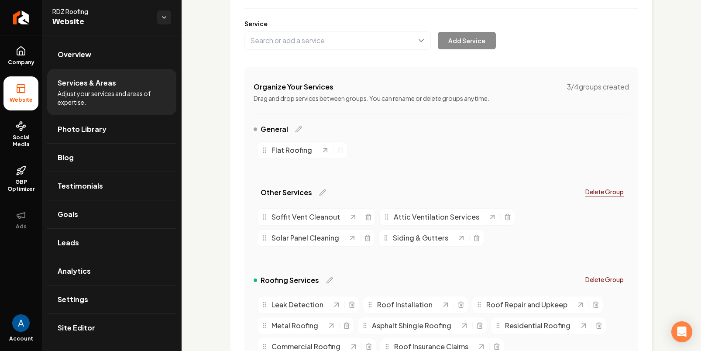
scroll to position [61, 0]
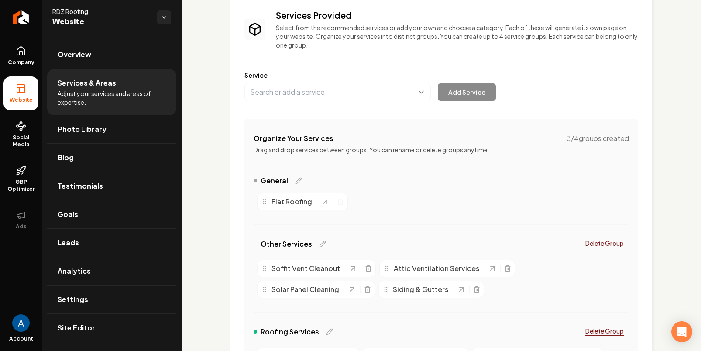
click at [292, 200] on span "Flat Roofing" at bounding box center [291, 201] width 41 height 10
click at [268, 201] on div "Flat Roofing" at bounding box center [291, 201] width 60 height 10
click at [264, 201] on icon "Main content area" at bounding box center [264, 201] width 7 height 7
click at [414, 213] on div "Flat Roofing" at bounding box center [440, 201] width 375 height 24
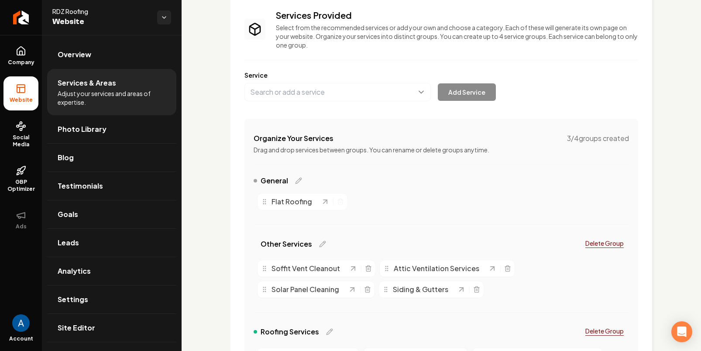
click at [296, 203] on span "Flat Roofing" at bounding box center [291, 201] width 41 height 10
click at [337, 202] on icon "Main content area" at bounding box center [340, 201] width 7 height 7
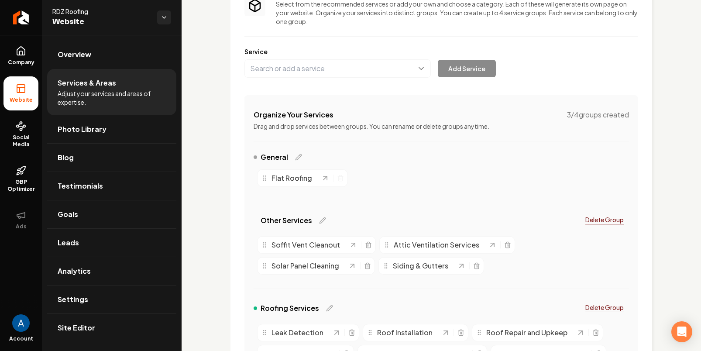
scroll to position [138, 0]
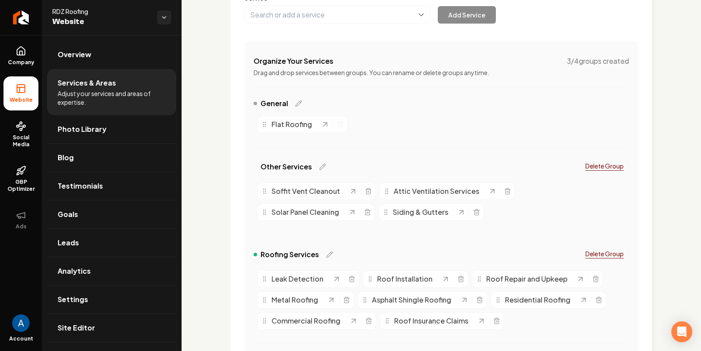
click at [281, 127] on span "Flat Roofing" at bounding box center [291, 124] width 41 height 10
click at [277, 124] on span "Flat Roofing" at bounding box center [291, 124] width 41 height 10
click at [274, 131] on div "Flat Roofing" at bounding box center [302, 124] width 91 height 17
click at [300, 129] on div "Flat Roofing" at bounding box center [302, 124] width 91 height 17
click at [327, 126] on icon "Main content area" at bounding box center [325, 124] width 9 height 9
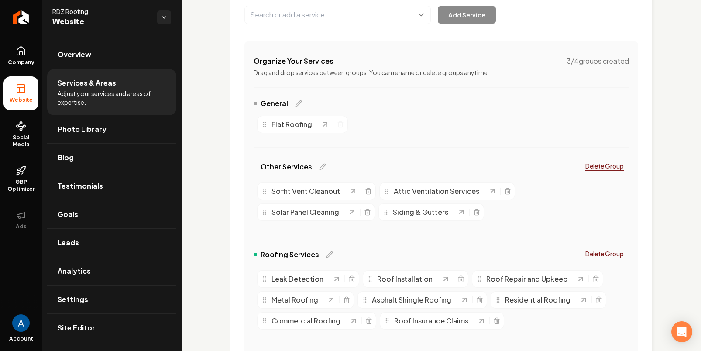
click at [374, 126] on div "Flat Roofing" at bounding box center [440, 124] width 375 height 24
click at [14, 127] on link "Social Media" at bounding box center [20, 134] width 35 height 41
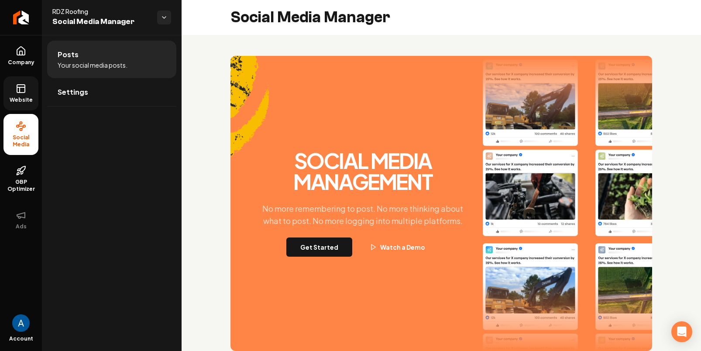
click at [20, 93] on icon at bounding box center [21, 88] width 10 height 10
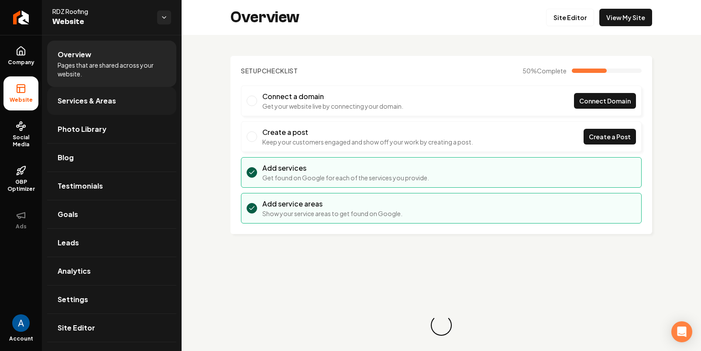
click at [75, 100] on span "Services & Areas" at bounding box center [87, 101] width 58 height 10
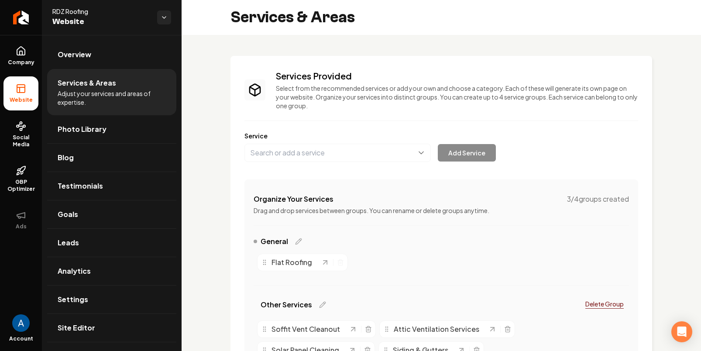
click at [286, 265] on span "Flat Roofing" at bounding box center [291, 262] width 41 height 10
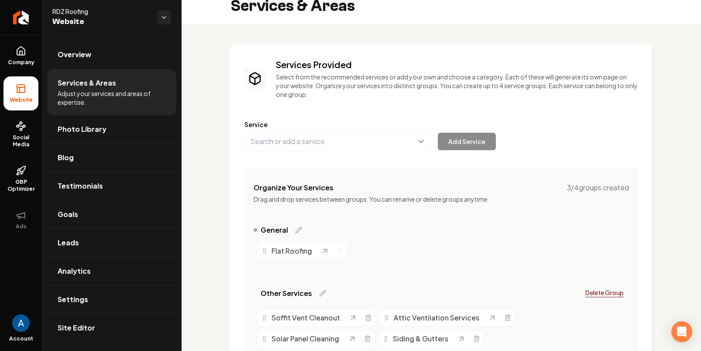
scroll to position [13, 0]
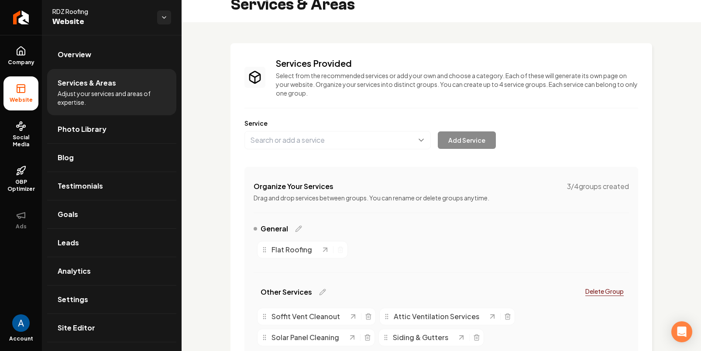
click at [278, 229] on span "General" at bounding box center [273, 228] width 27 height 10
click at [253, 228] on div "Main content area" at bounding box center [254, 228] width 3 height 3
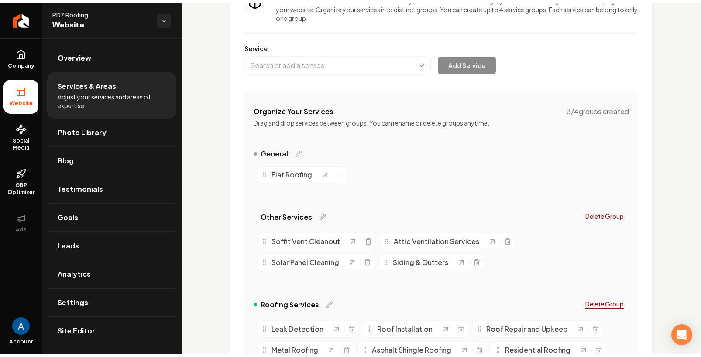
scroll to position [77, 0]
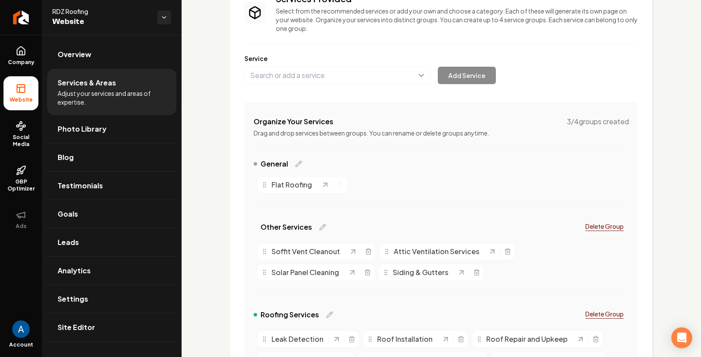
click at [302, 184] on span "Flat Roofing" at bounding box center [291, 185] width 41 height 10
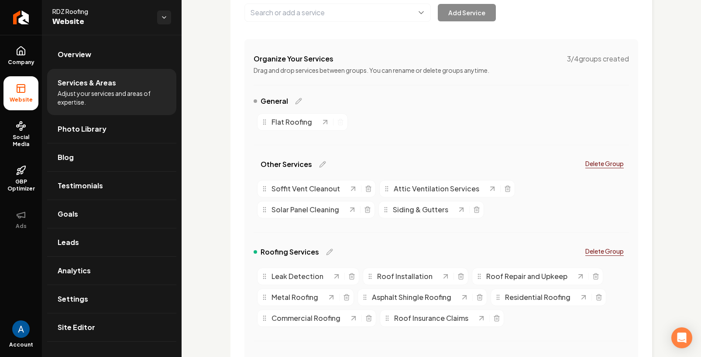
scroll to position [152, 0]
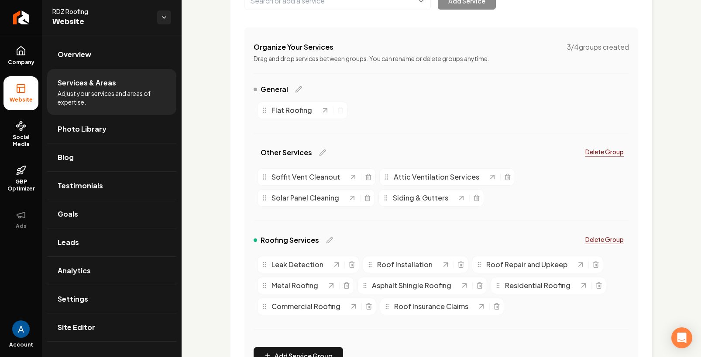
click at [330, 111] on div "Main content area" at bounding box center [332, 110] width 23 height 9
click at [340, 112] on line "Main content area" at bounding box center [340, 111] width 0 height 2
click at [335, 111] on div "Main content area" at bounding box center [332, 110] width 23 height 9
click at [314, 111] on div "Flat Roofing" at bounding box center [291, 110] width 60 height 10
click at [298, 115] on span "Flat Roofing" at bounding box center [291, 110] width 41 height 10
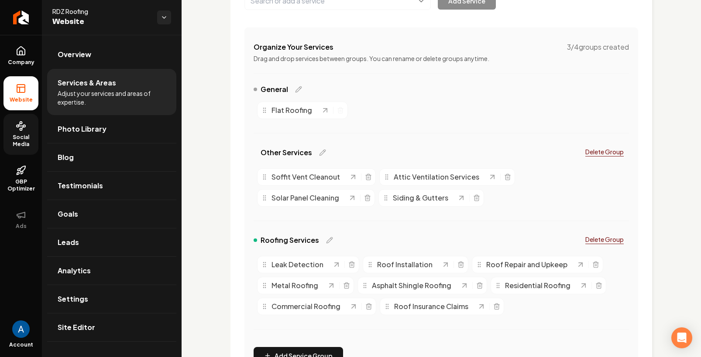
click at [21, 133] on link "Social Media" at bounding box center [20, 134] width 35 height 41
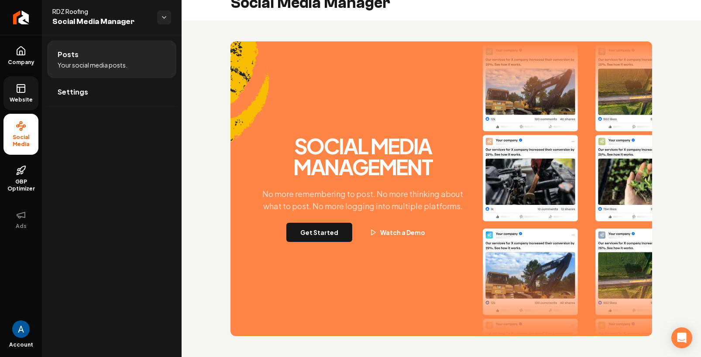
click at [28, 102] on span "Website" at bounding box center [21, 99] width 30 height 7
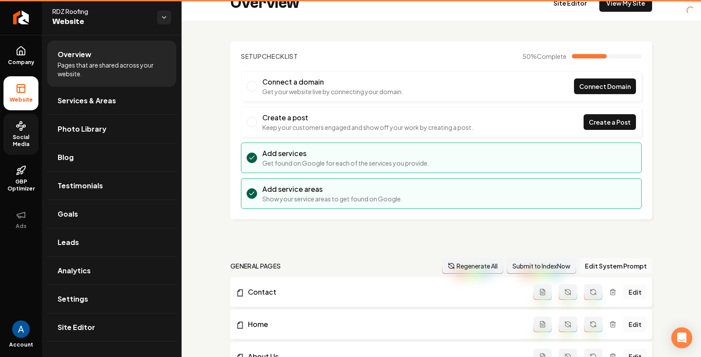
scroll to position [152, 0]
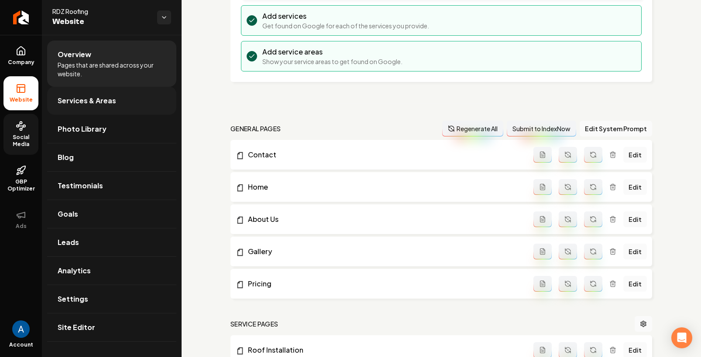
click at [77, 102] on span "Services & Areas" at bounding box center [87, 101] width 58 height 10
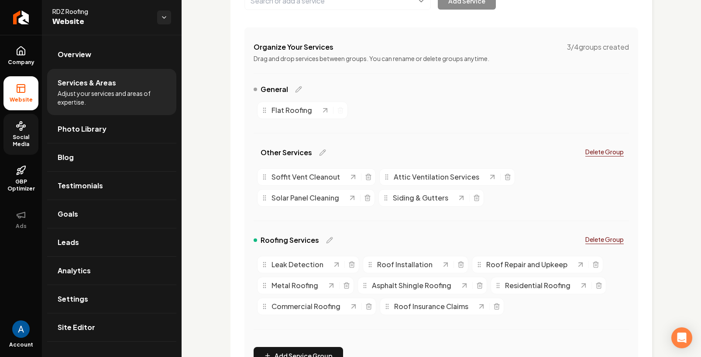
click at [293, 106] on span "Flat Roofing" at bounding box center [291, 110] width 41 height 10
click at [294, 106] on div "Flat Roofing" at bounding box center [302, 110] width 91 height 17
click at [308, 115] on span "Flat Roofing" at bounding box center [291, 110] width 41 height 10
click at [309, 113] on span "Flat Roofing" at bounding box center [291, 110] width 41 height 10
click at [291, 85] on div "General" at bounding box center [277, 89] width 48 height 10
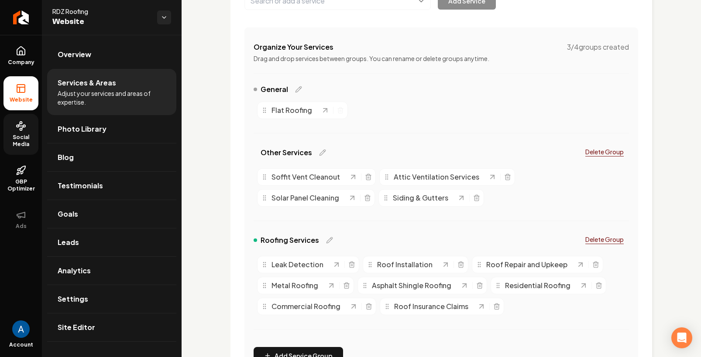
click at [277, 88] on span "General" at bounding box center [273, 89] width 27 height 10
click at [297, 88] on icon "Main content area" at bounding box center [298, 89] width 6 height 6
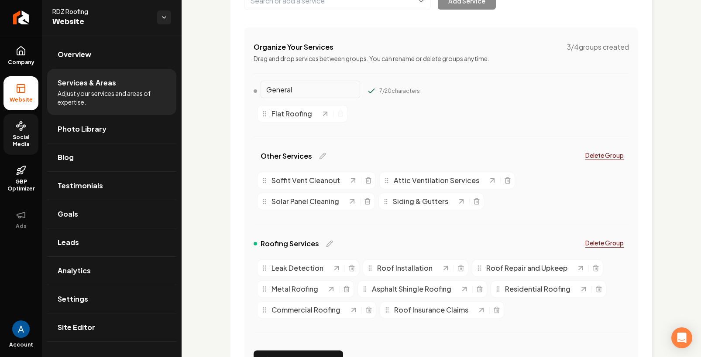
click at [296, 89] on input "General" at bounding box center [309, 89] width 99 height 17
type input "Roofing Services"
click at [367, 87] on button "Main content area" at bounding box center [371, 91] width 9 height 9
click at [677, 93] on div "Services Provided Select from the recommended services or add your own and choo…" at bounding box center [440, 221] width 519 height 676
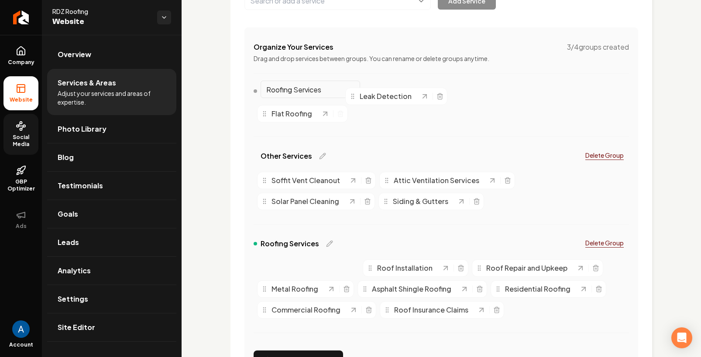
drag, startPoint x: 264, startPoint y: 267, endPoint x: 352, endPoint y: 96, distance: 193.2
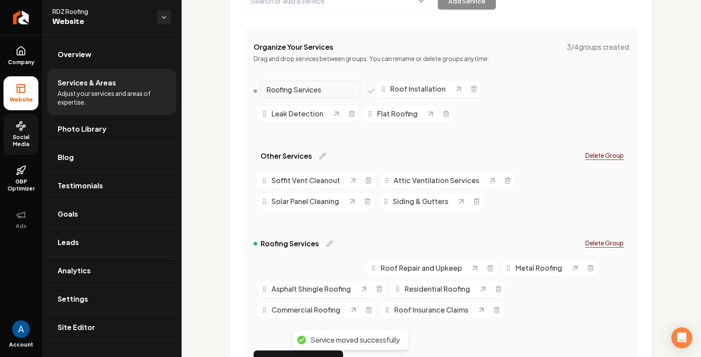
drag, startPoint x: 270, startPoint y: 273, endPoint x: 388, endPoint y: 93, distance: 215.0
click at [388, 93] on div "Roof Installation" at bounding box center [417, 89] width 75 height 10
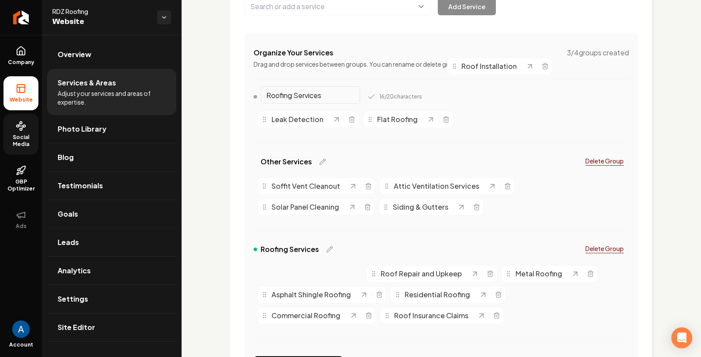
scroll to position [145, 0]
drag, startPoint x: 264, startPoint y: 270, endPoint x: 414, endPoint y: 107, distance: 221.4
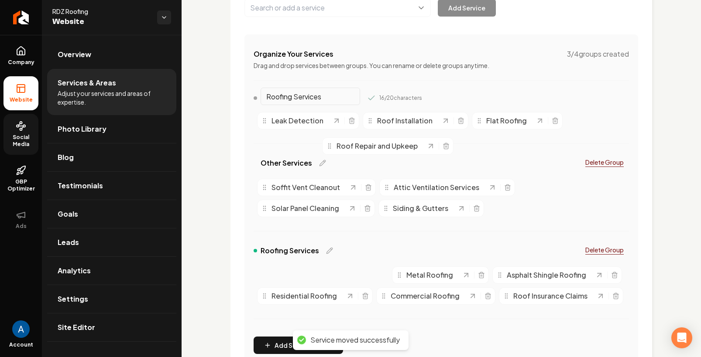
drag, startPoint x: 266, startPoint y: 277, endPoint x: 332, endPoint y: 147, distance: 146.5
click at [332, 147] on icon "Main content area" at bounding box center [329, 146] width 7 height 7
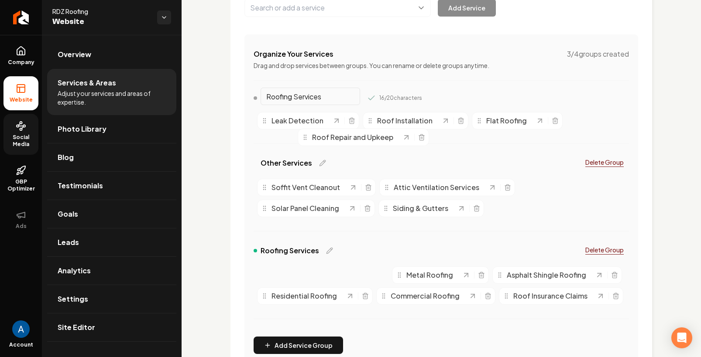
drag, startPoint x: 267, startPoint y: 279, endPoint x: 308, endPoint y: 141, distance: 143.7
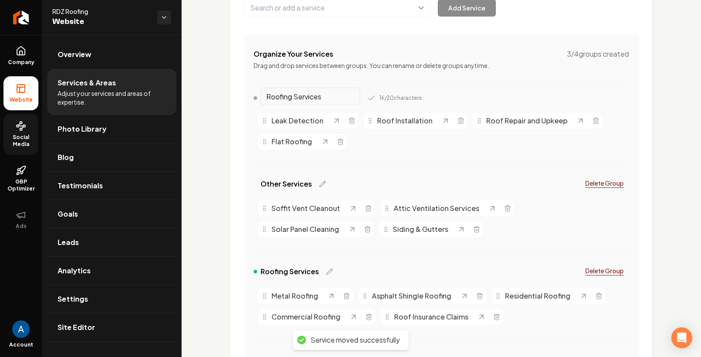
click at [598, 273] on p "Delete Group" at bounding box center [604, 271] width 38 height 9
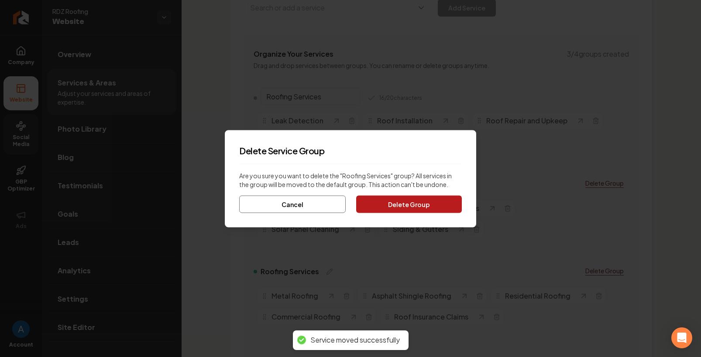
click at [415, 199] on button "Delete Group" at bounding box center [409, 203] width 106 height 17
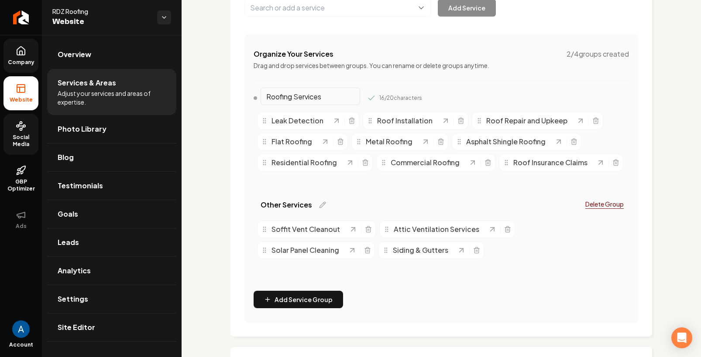
click at [11, 55] on link "Company" at bounding box center [20, 56] width 35 height 34
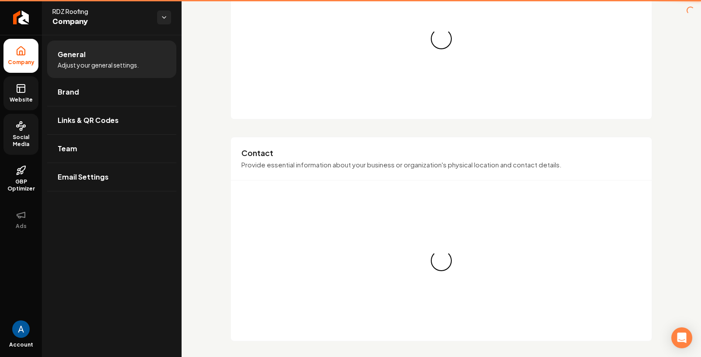
click at [25, 79] on link "Website" at bounding box center [20, 93] width 35 height 34
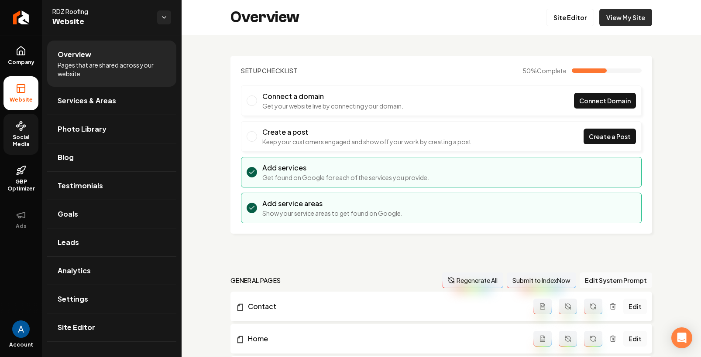
click at [614, 20] on link "View My Site" at bounding box center [625, 17] width 53 height 17
click at [17, 68] on link "Company" at bounding box center [20, 56] width 35 height 34
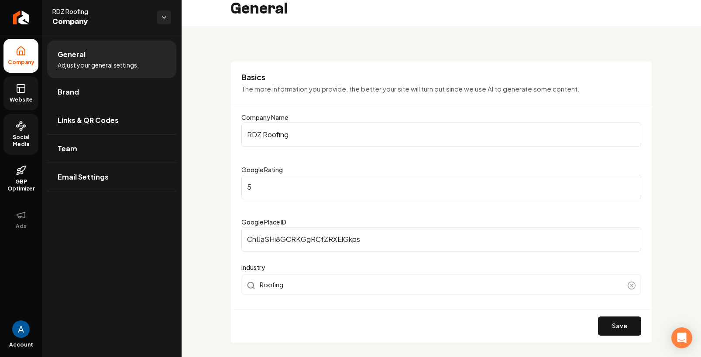
scroll to position [132, 0]
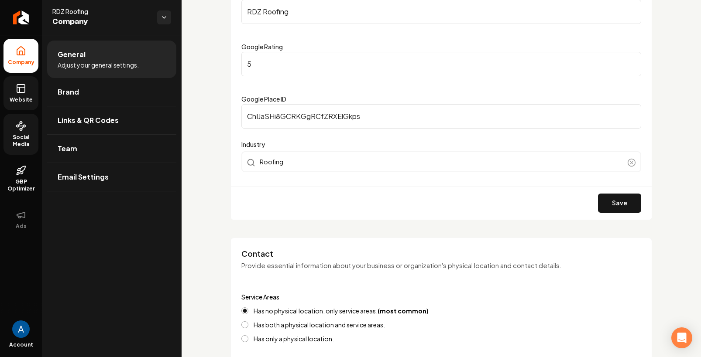
click at [33, 96] on span "Website" at bounding box center [21, 99] width 30 height 7
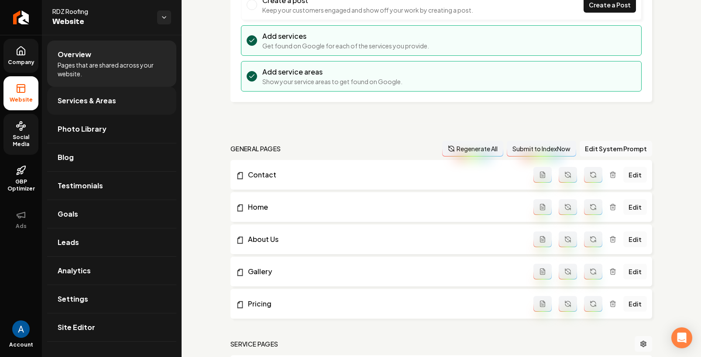
click at [76, 110] on link "Services & Areas" at bounding box center [111, 101] width 129 height 28
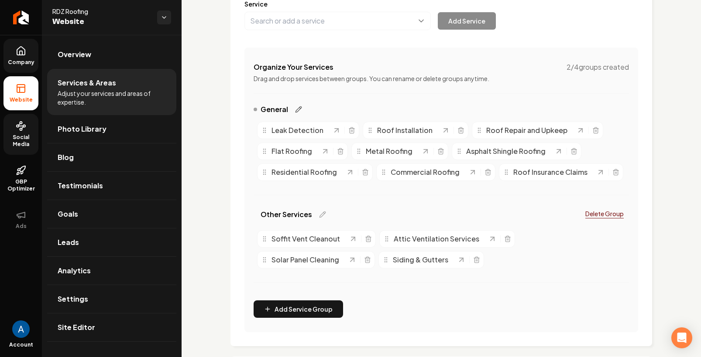
click at [300, 110] on icon "Main content area" at bounding box center [298, 109] width 7 height 7
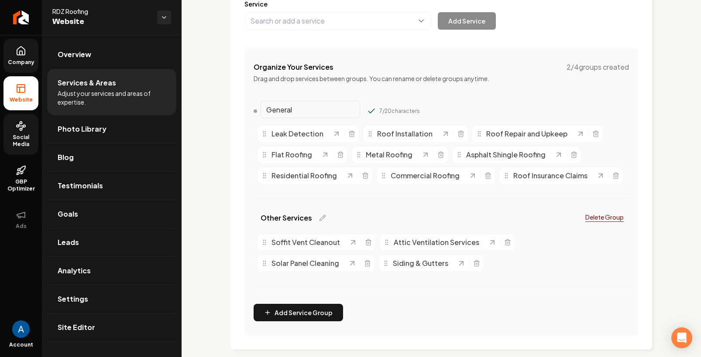
click at [300, 110] on input "General" at bounding box center [309, 109] width 99 height 17
type input "\"
type input "Roofing"
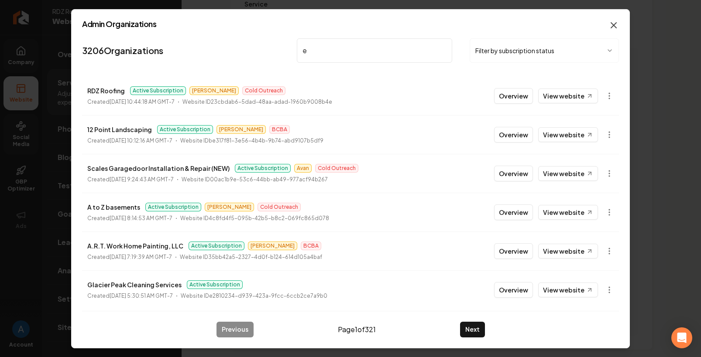
type input "e"
click at [609, 27] on icon "button" at bounding box center [613, 25] width 10 height 10
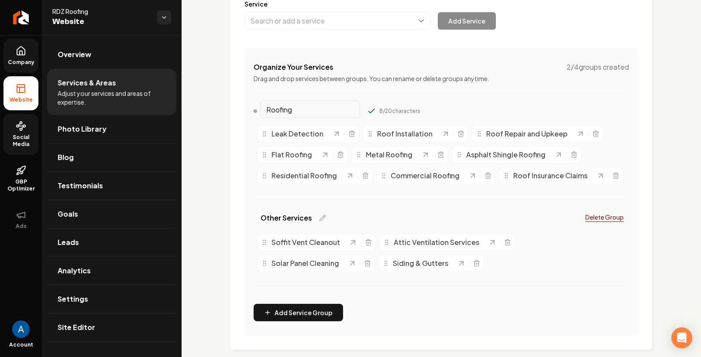
click at [310, 110] on input "Roofing" at bounding box center [309, 109] width 99 height 17
type input "Roofing"
click at [367, 107] on button "Main content area" at bounding box center [371, 111] width 9 height 9
click at [217, 137] on div "Services Provided Select from the recommended services or add your own and choo…" at bounding box center [440, 207] width 519 height 609
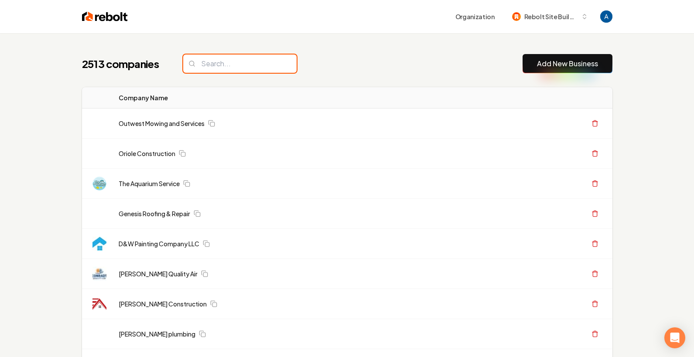
click at [254, 59] on input "search" at bounding box center [239, 64] width 113 height 18
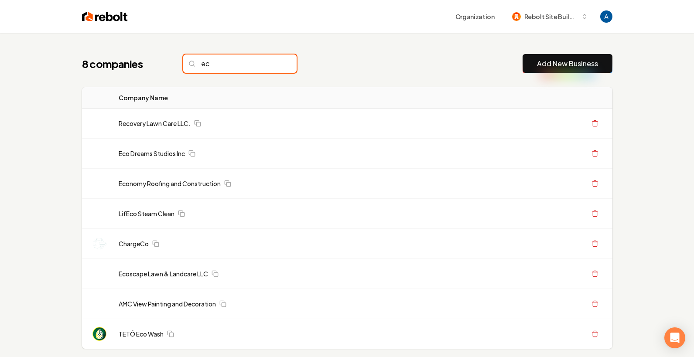
type input "e"
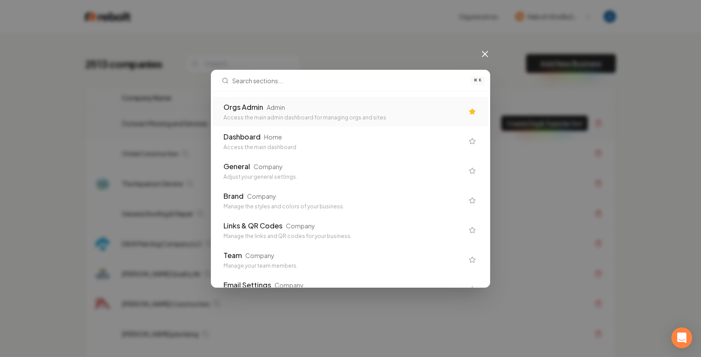
click at [305, 117] on div "Access the main admin dashboard for managing orgs and sites" at bounding box center [343, 117] width 240 height 7
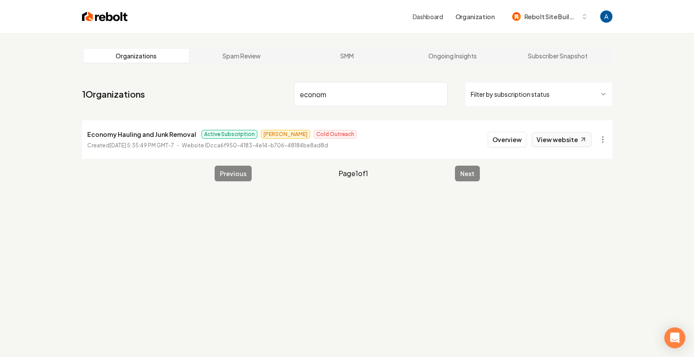
type input "econom"
click at [557, 144] on link "View website" at bounding box center [562, 139] width 60 height 15
click at [519, 137] on button "Overview" at bounding box center [507, 140] width 39 height 16
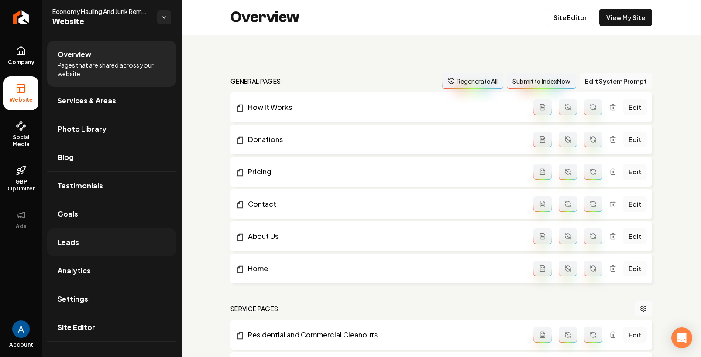
click at [71, 242] on span "Leads" at bounding box center [68, 242] width 21 height 10
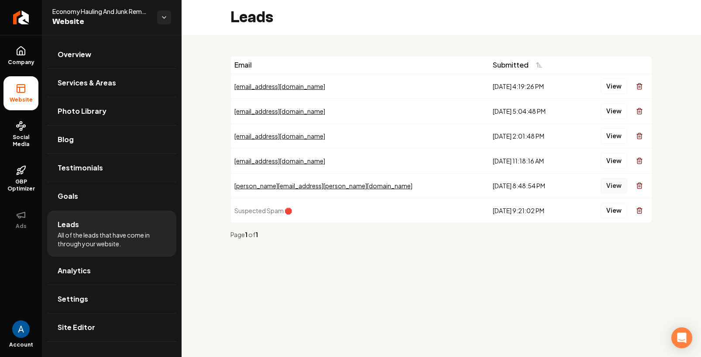
click at [610, 186] on button "View" at bounding box center [613, 186] width 27 height 16
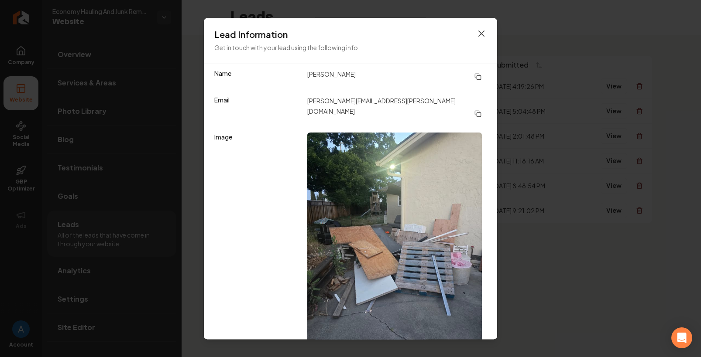
click at [476, 28] on icon "button" at bounding box center [481, 33] width 10 height 10
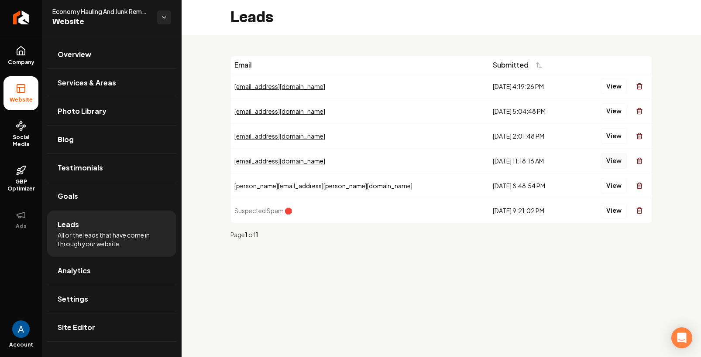
click at [613, 162] on button "View" at bounding box center [613, 161] width 27 height 16
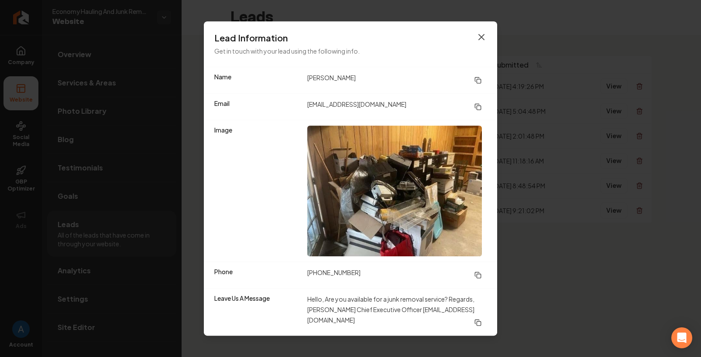
click at [480, 33] on icon "button" at bounding box center [481, 37] width 10 height 10
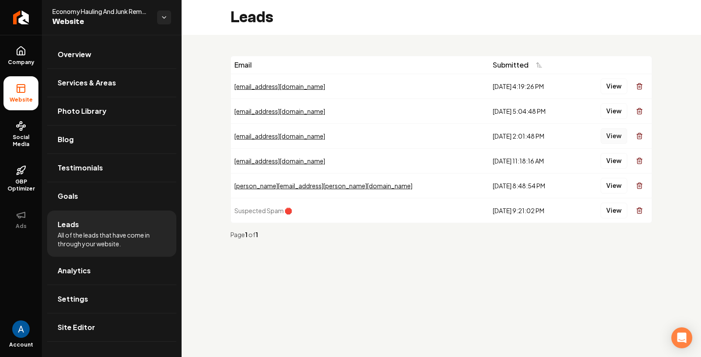
click at [611, 133] on button "View" at bounding box center [613, 136] width 27 height 16
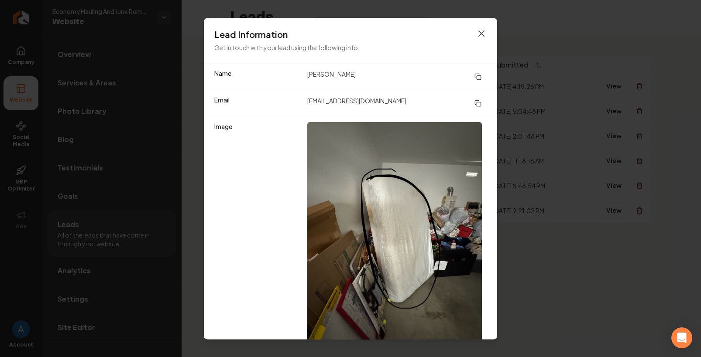
click at [476, 37] on icon "button" at bounding box center [481, 33] width 10 height 10
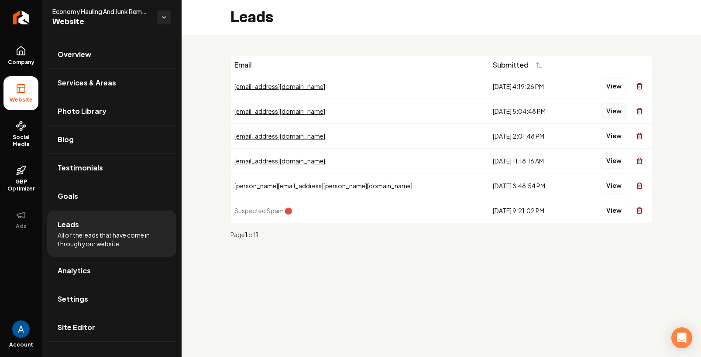
click at [614, 112] on button "View" at bounding box center [613, 111] width 27 height 16
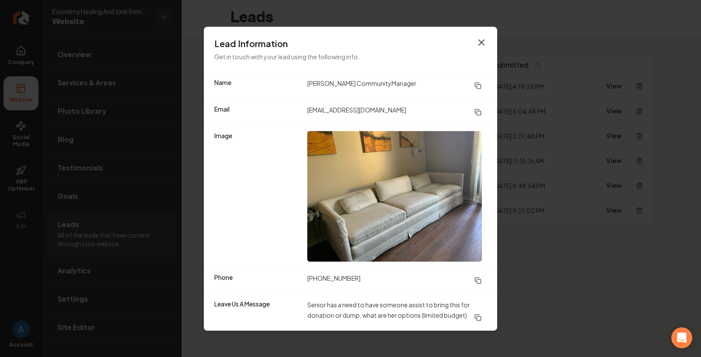
click at [482, 43] on icon "button" at bounding box center [481, 42] width 5 height 5
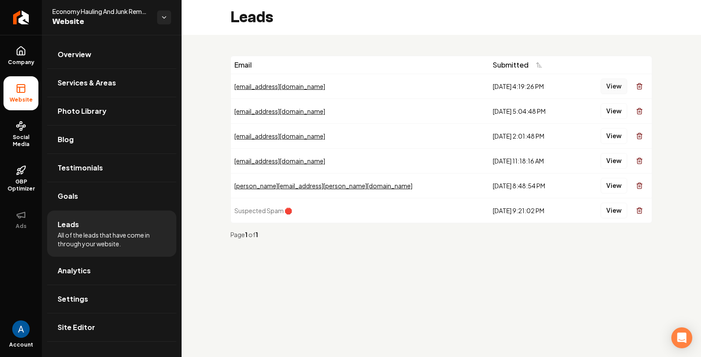
click at [611, 89] on button "View" at bounding box center [613, 87] width 27 height 16
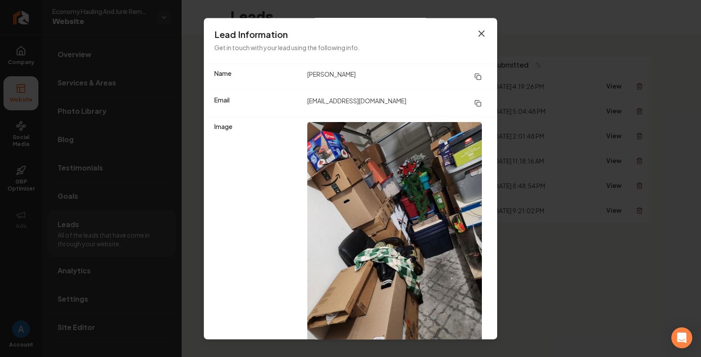
click at [476, 32] on icon "button" at bounding box center [481, 33] width 10 height 10
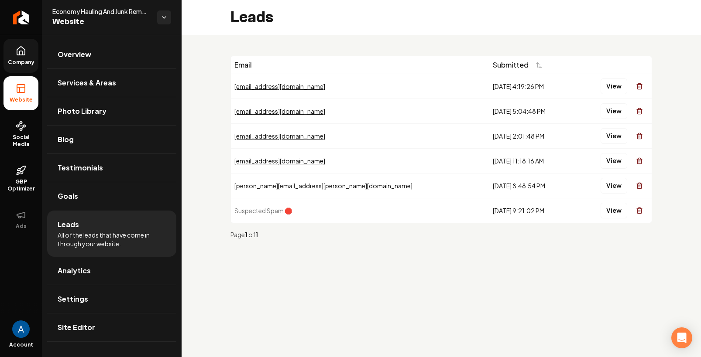
click at [18, 59] on span "Company" at bounding box center [21, 62] width 34 height 7
